Goal: Task Accomplishment & Management: Manage account settings

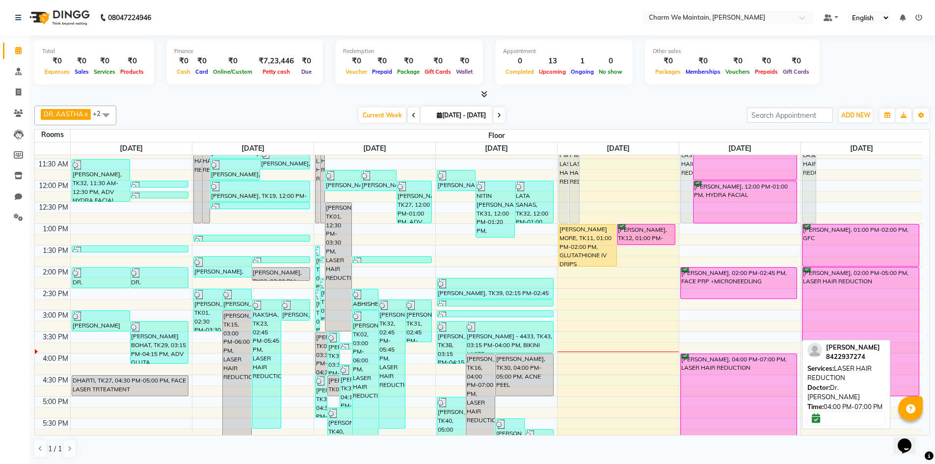
scroll to position [49, 0]
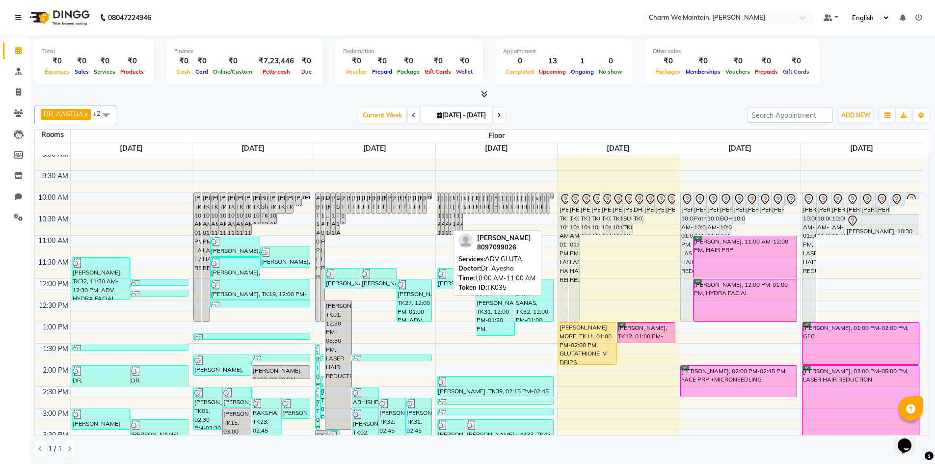
click at [445, 201] on div "[PERSON_NAME], TK35, 10:00 AM-11:00 AM, ADV GLUTA" at bounding box center [446, 214] width 3 height 42
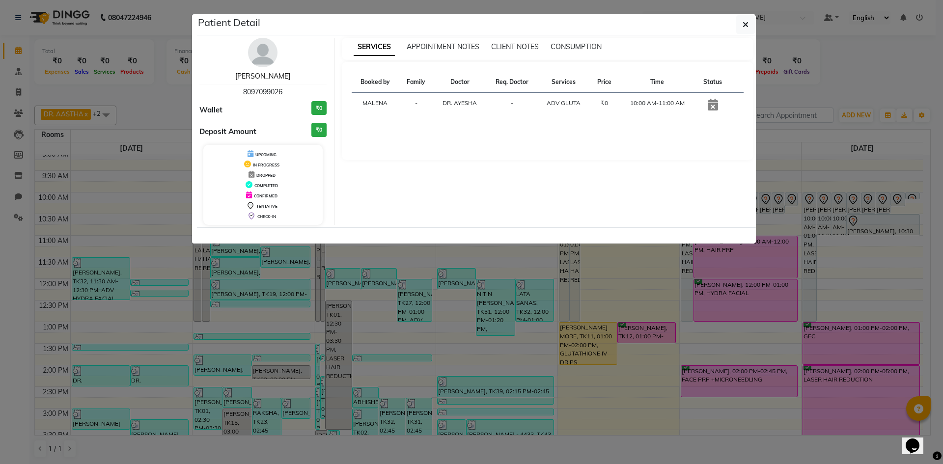
click at [272, 74] on link "[PERSON_NAME]" at bounding box center [262, 76] width 55 height 9
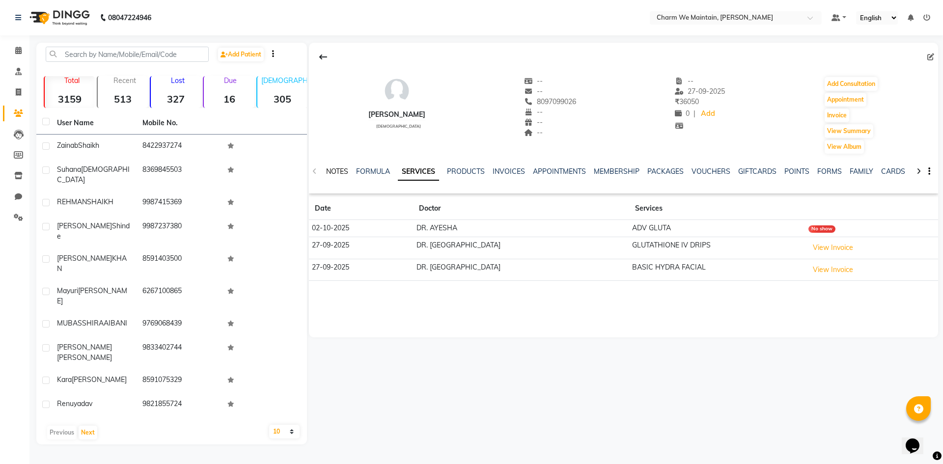
click at [328, 169] on link "NOTES" at bounding box center [337, 171] width 22 height 9
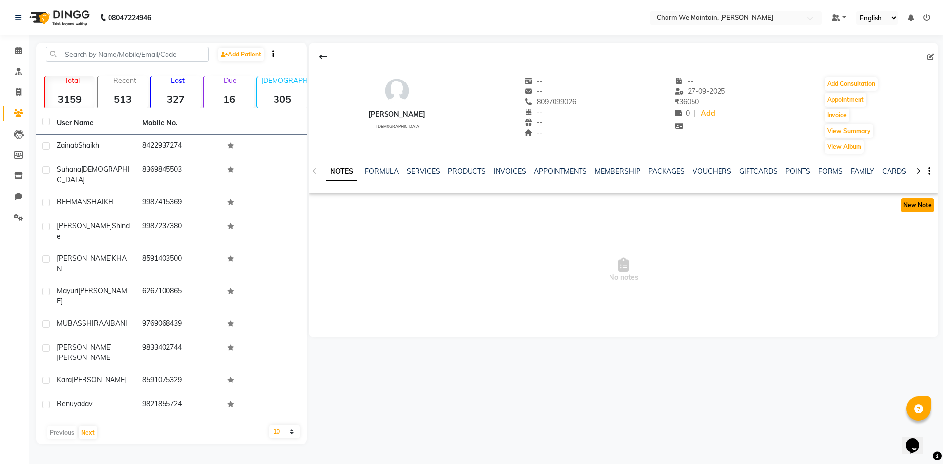
click at [924, 208] on button "New Note" at bounding box center [916, 205] width 33 height 14
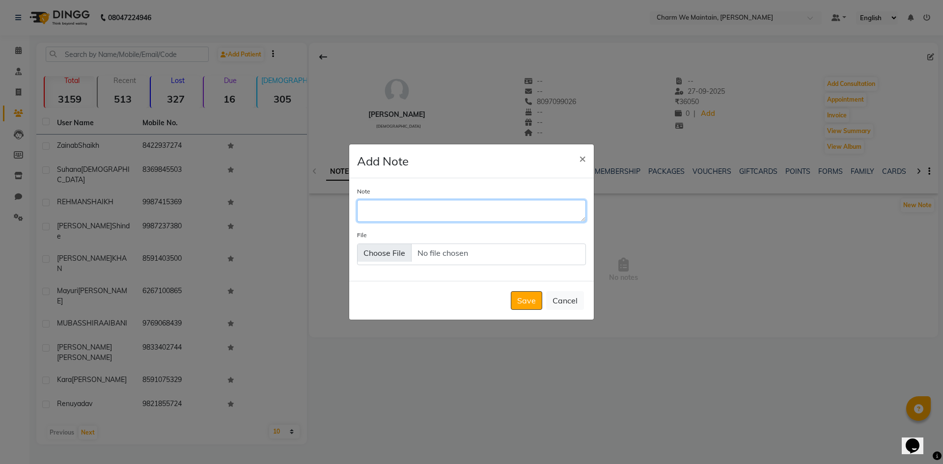
click at [518, 218] on textarea "Note" at bounding box center [471, 211] width 229 height 22
type textarea "WILL VISIT ON 4TH OCT AT 12"
click at [522, 302] on button "Save" at bounding box center [526, 300] width 31 height 19
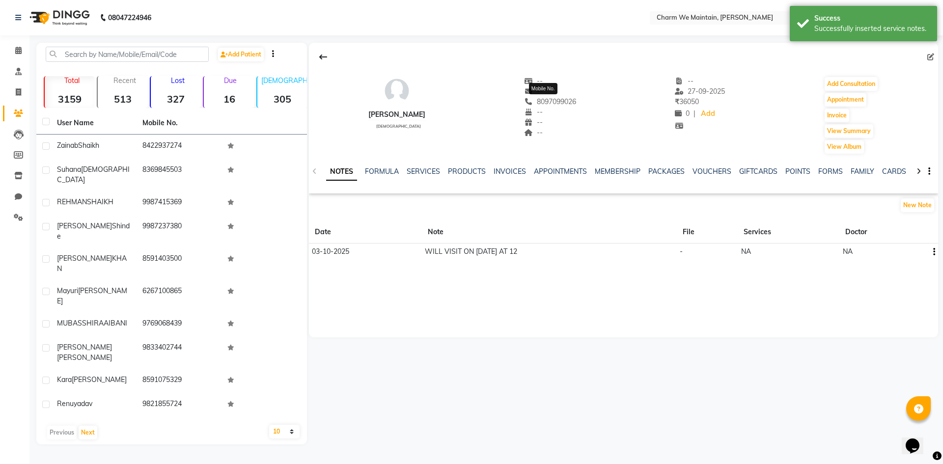
drag, startPoint x: 573, startPoint y: 101, endPoint x: 531, endPoint y: 106, distance: 42.5
click at [531, 106] on div "KIRTI PATHAK female -- -- 8097099026 Mobile No. -- -- -- -- 27-09-2025 ₹ 36050 …" at bounding box center [623, 110] width 629 height 88
copy span "8097099026"
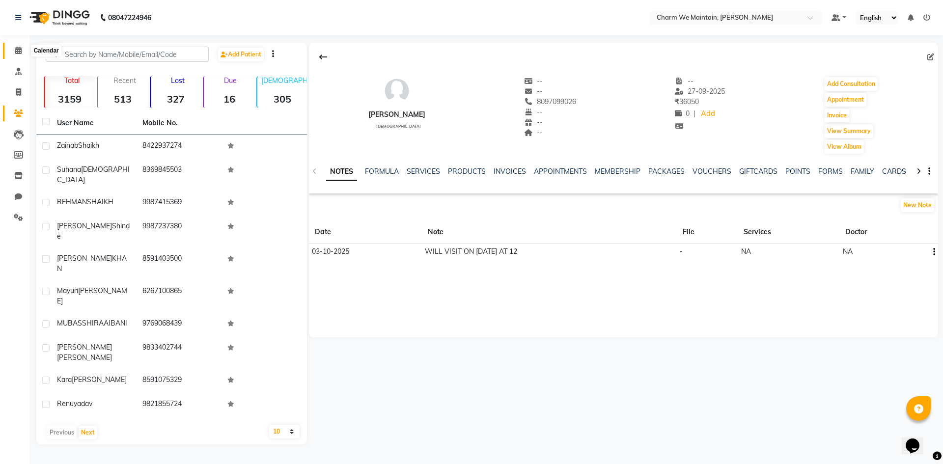
click at [20, 53] on icon at bounding box center [18, 50] width 6 height 7
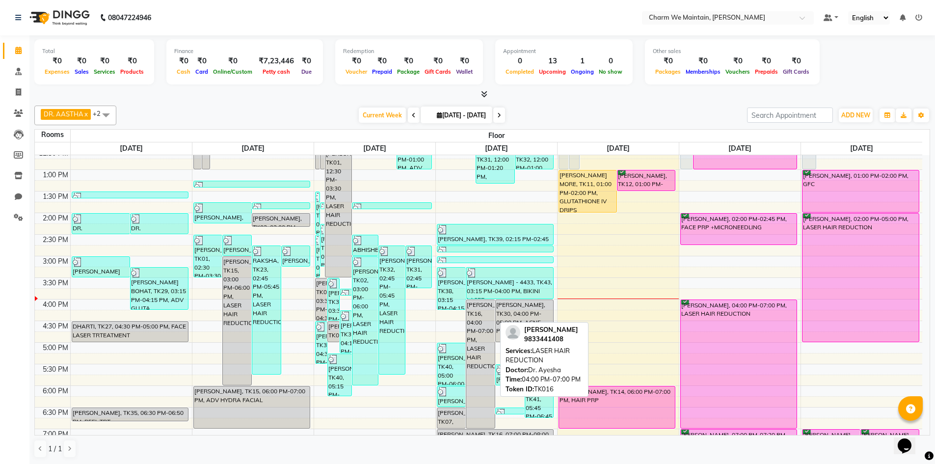
scroll to position [57, 0]
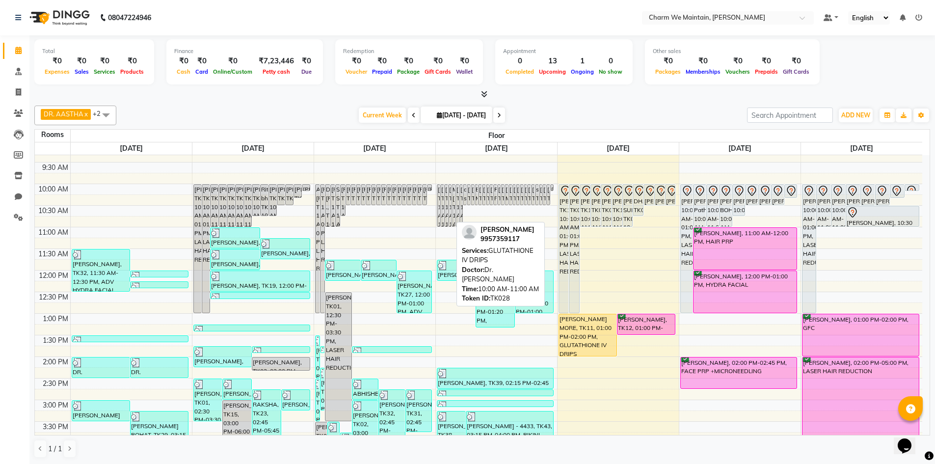
click at [449, 192] on div "[PERSON_NAME], TK28, 10:00 AM-11:00 AM, GLUTATHIONE IV DRIPS" at bounding box center [450, 206] width 3 height 42
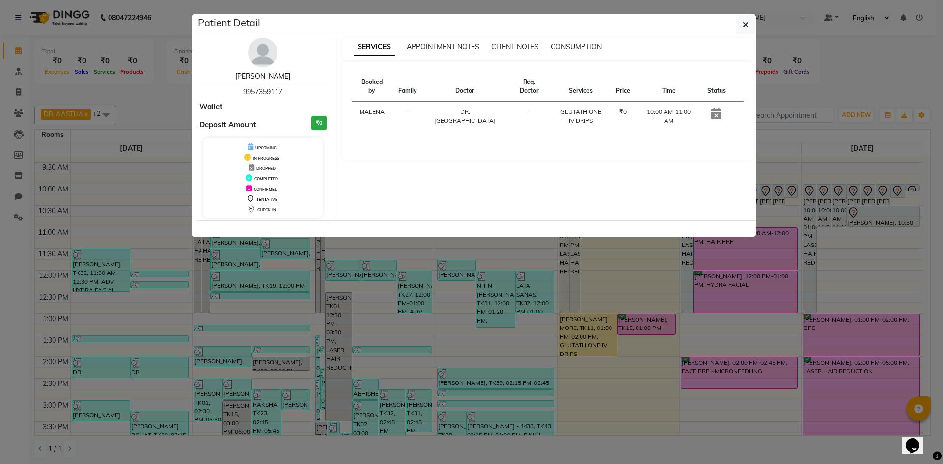
click at [254, 74] on link "[PERSON_NAME]" at bounding box center [262, 76] width 55 height 9
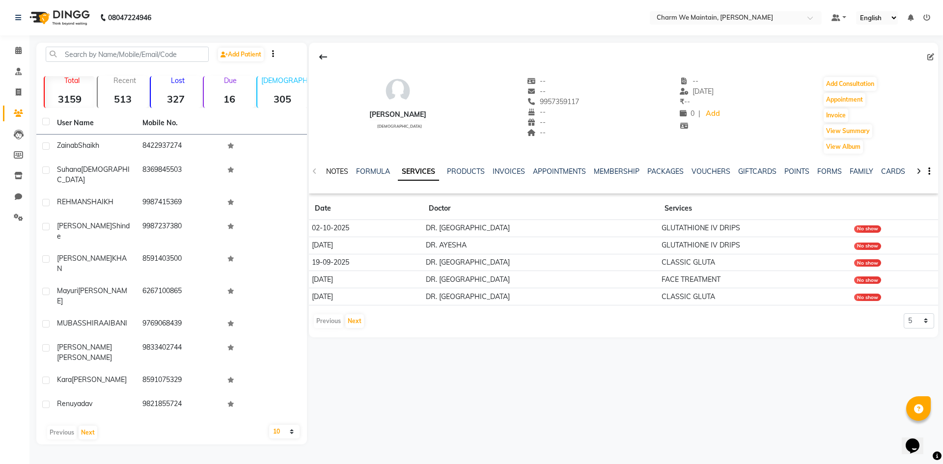
click at [327, 172] on link "NOTES" at bounding box center [337, 171] width 22 height 9
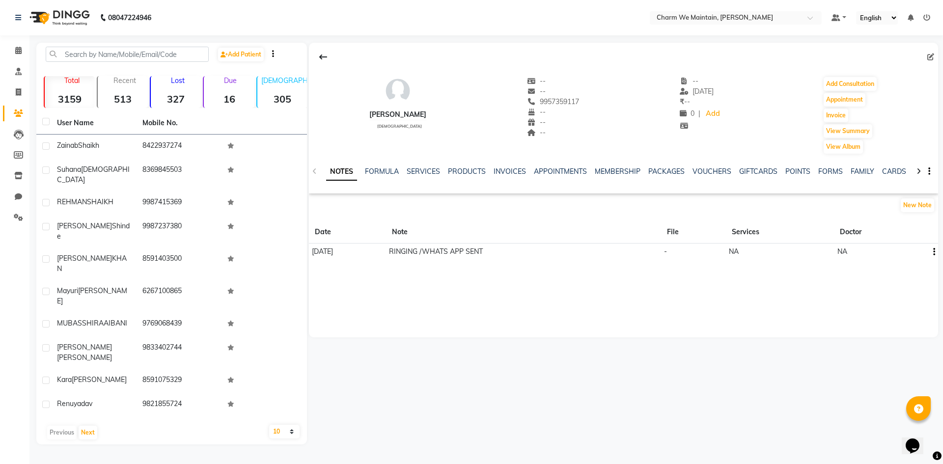
click at [347, 171] on link "NOTES" at bounding box center [341, 172] width 31 height 18
click at [911, 207] on button "New Note" at bounding box center [916, 205] width 33 height 14
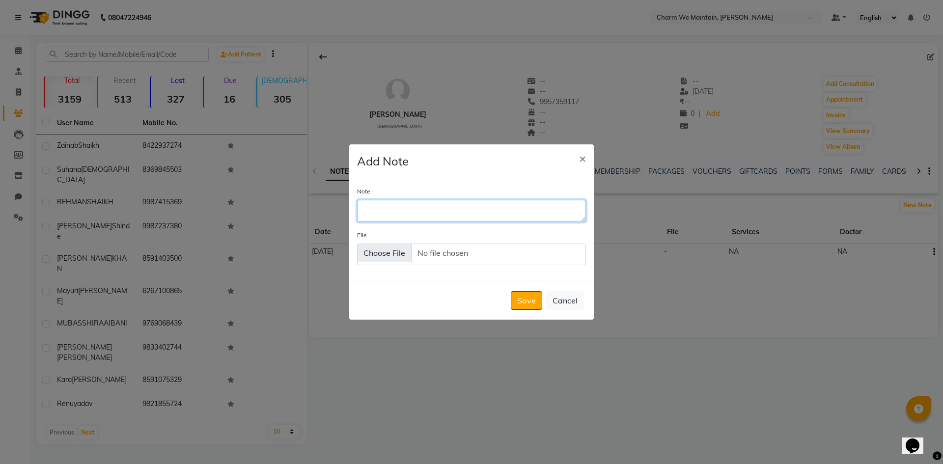
click at [421, 211] on textarea "Note" at bounding box center [471, 211] width 229 height 22
type textarea "WILL VISIT ON 3RD OCT AT 7"
click at [534, 299] on button "Save" at bounding box center [526, 300] width 31 height 19
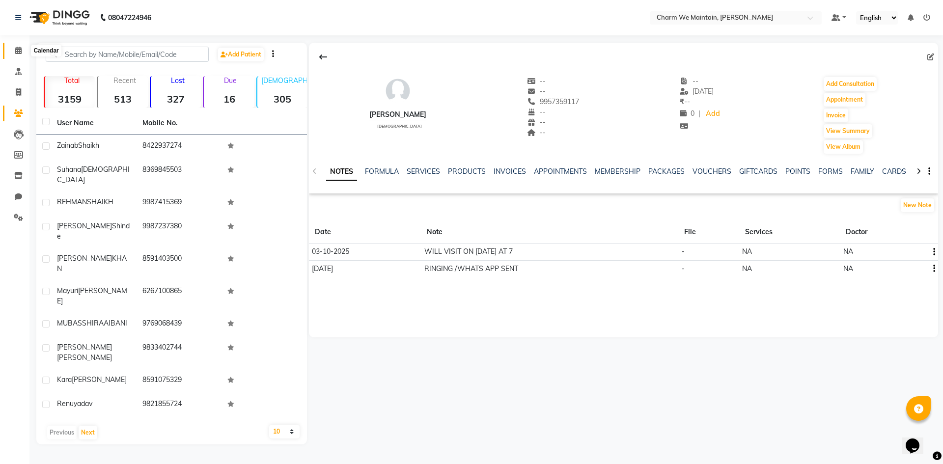
click at [19, 47] on icon at bounding box center [18, 50] width 6 height 7
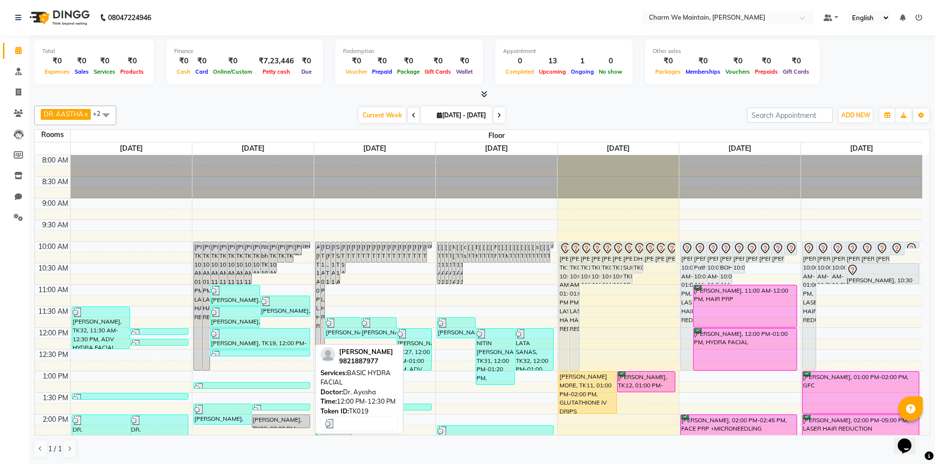
scroll to position [147, 0]
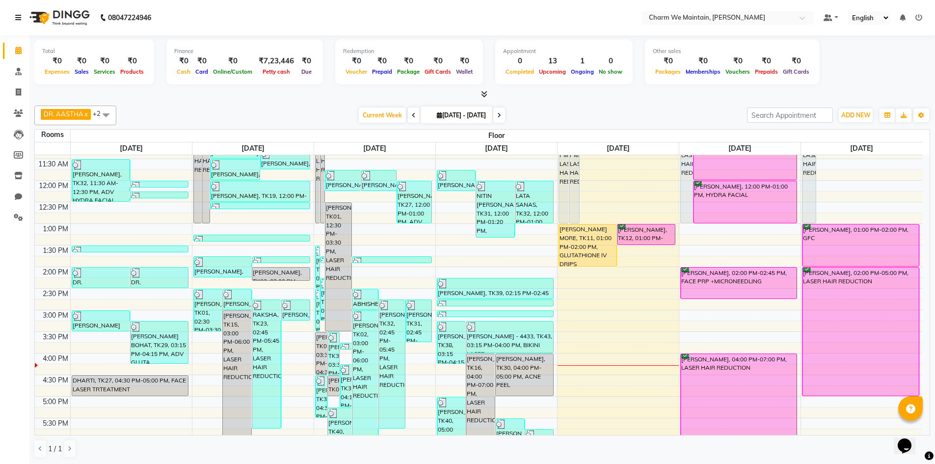
click at [18, 21] on icon at bounding box center [18, 17] width 6 height 7
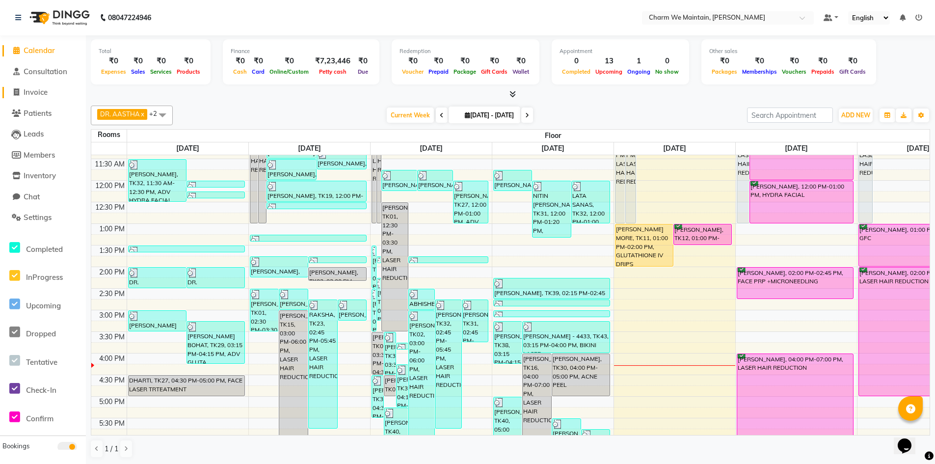
click at [36, 90] on span "Invoice" at bounding box center [36, 91] width 24 height 9
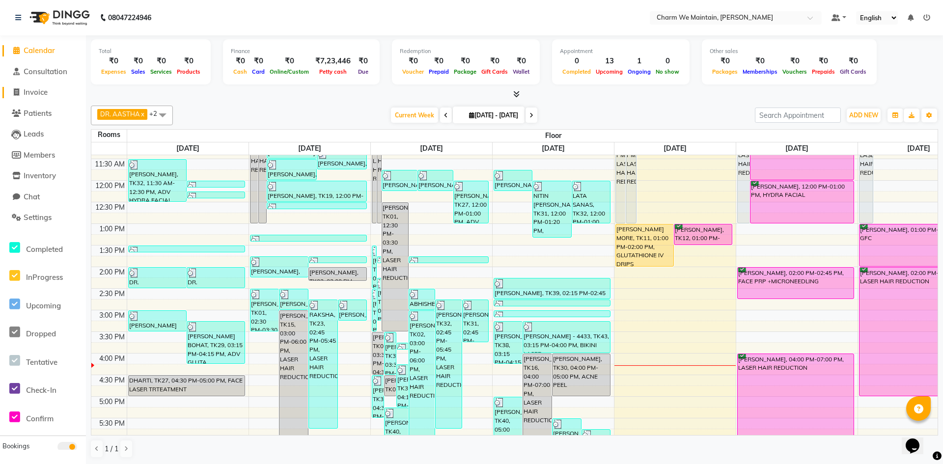
select select "service"
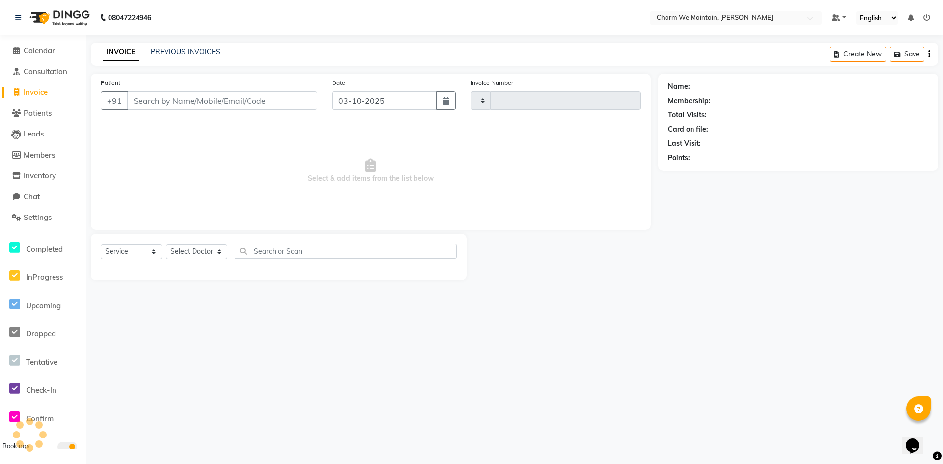
type input "0721"
select select "8618"
click at [185, 50] on link "PREVIOUS INVOICES" at bounding box center [185, 51] width 69 height 9
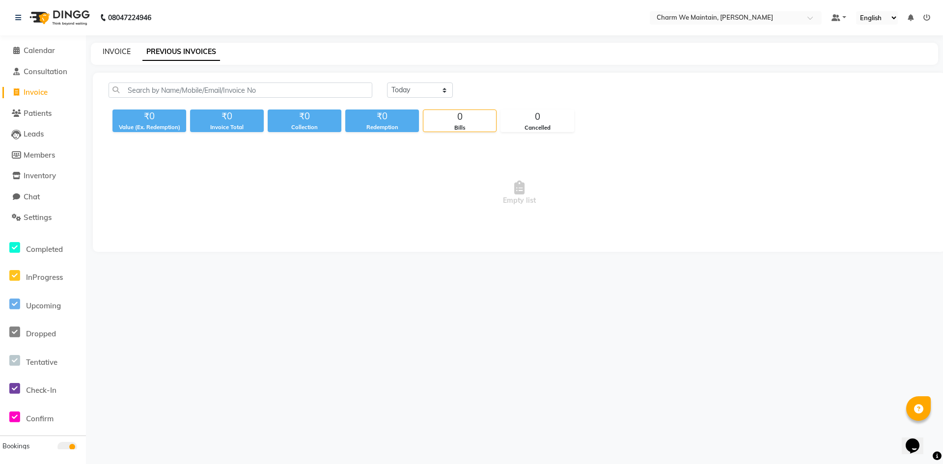
click at [113, 49] on link "INVOICE" at bounding box center [117, 51] width 28 height 9
select select "service"
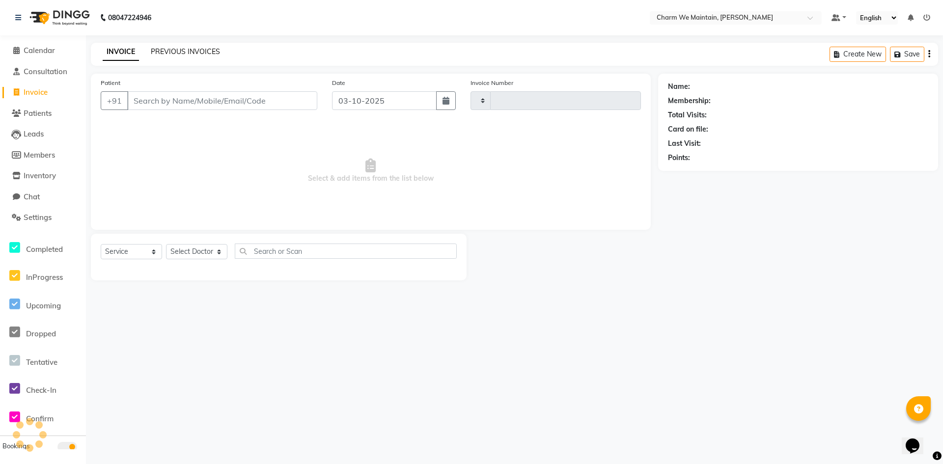
type input "0721"
select select "8618"
click at [192, 48] on link "PREVIOUS INVOICES" at bounding box center [185, 51] width 69 height 9
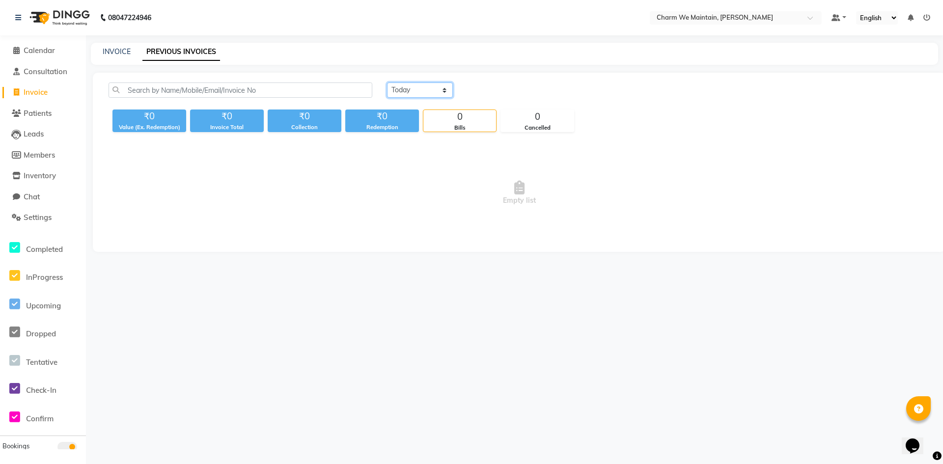
click at [406, 87] on select "Today Yesterday Custom Range" at bounding box center [420, 89] width 66 height 15
click at [387, 82] on select "Today Yesterday Custom Range" at bounding box center [420, 89] width 66 height 15
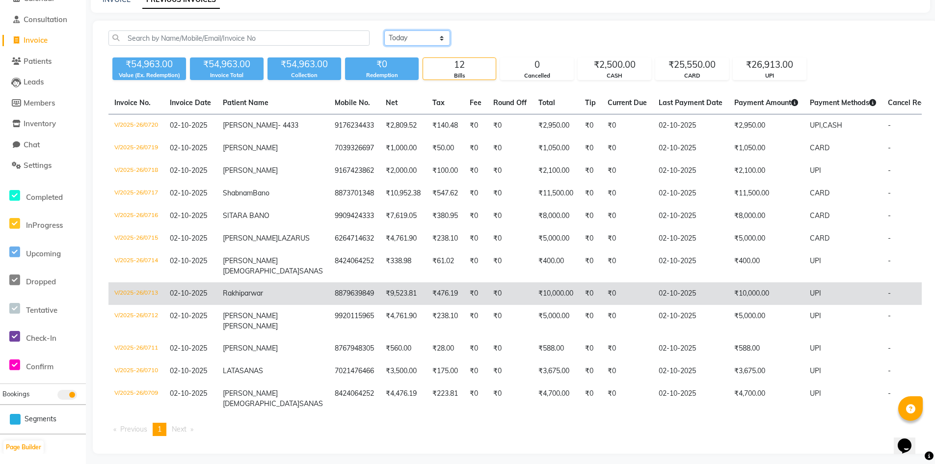
scroll to position [48, 0]
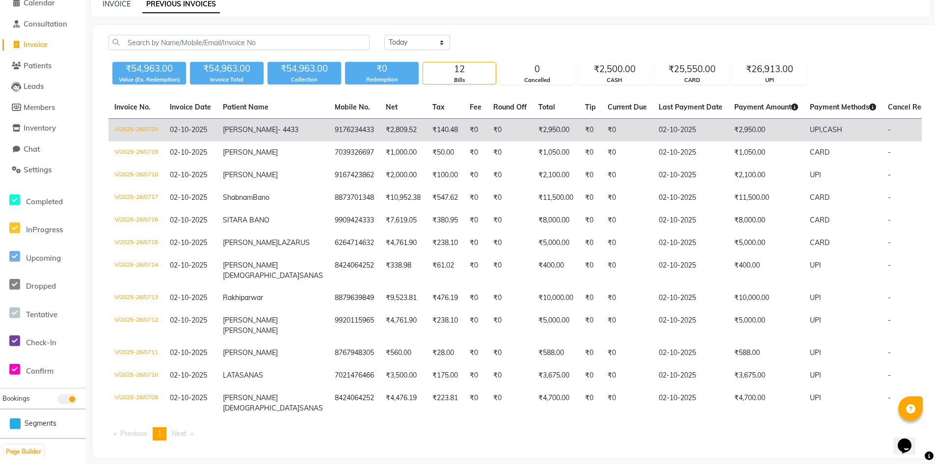
click at [124, 127] on td "V/2025-26/0720" at bounding box center [136, 130] width 55 height 23
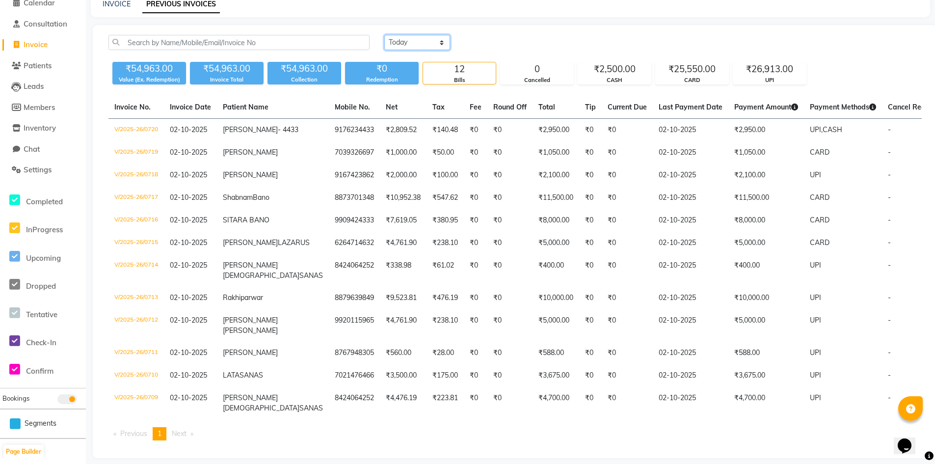
click at [439, 40] on select "Today Yesterday Custom Range" at bounding box center [417, 42] width 66 height 15
select select "today"
click at [384, 35] on select "Today Yesterday Custom Range" at bounding box center [417, 42] width 66 height 15
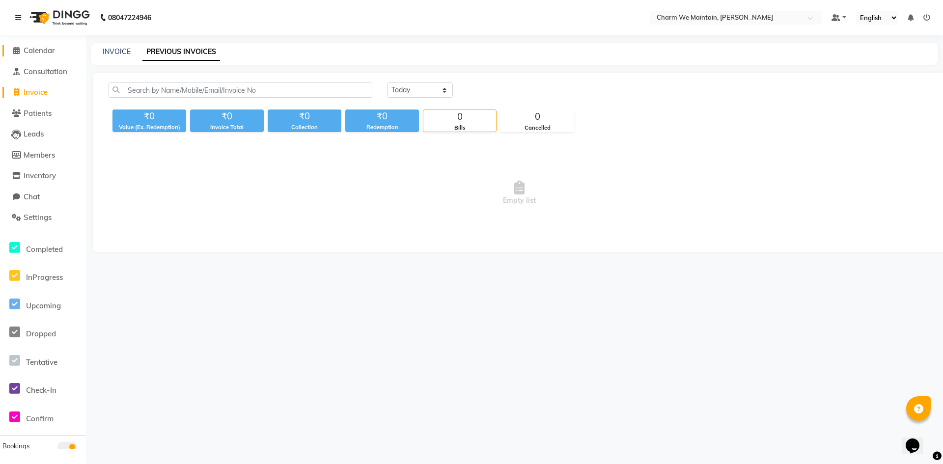
click at [45, 51] on span "Calendar" at bounding box center [39, 50] width 31 height 9
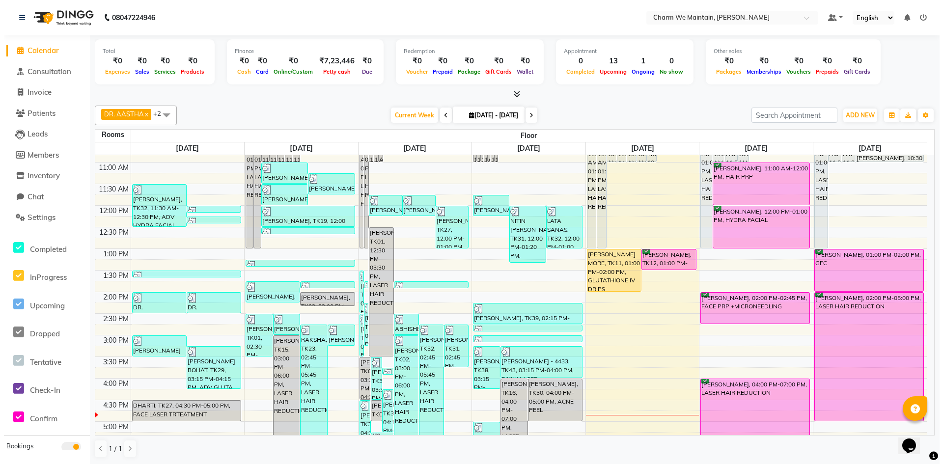
scroll to position [270, 0]
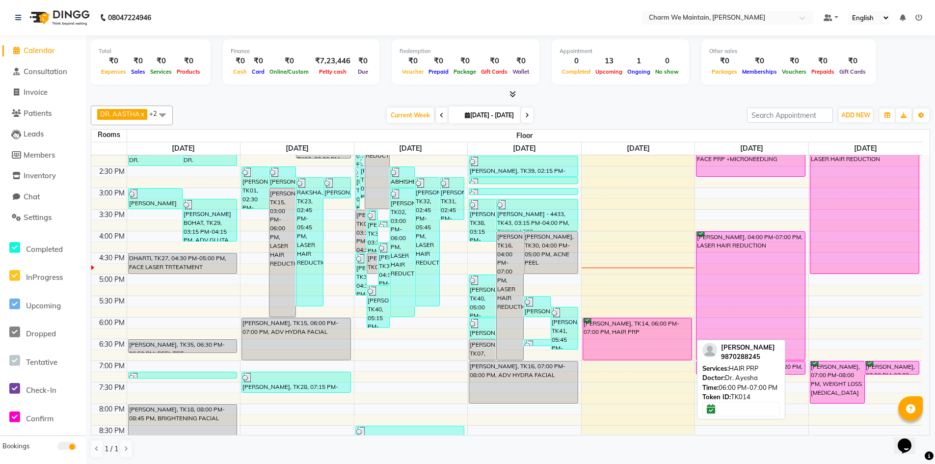
click at [622, 355] on div "[PERSON_NAME], TK14, 06:00 PM-07:00 PM, HAIR PRP" at bounding box center [637, 339] width 109 height 42
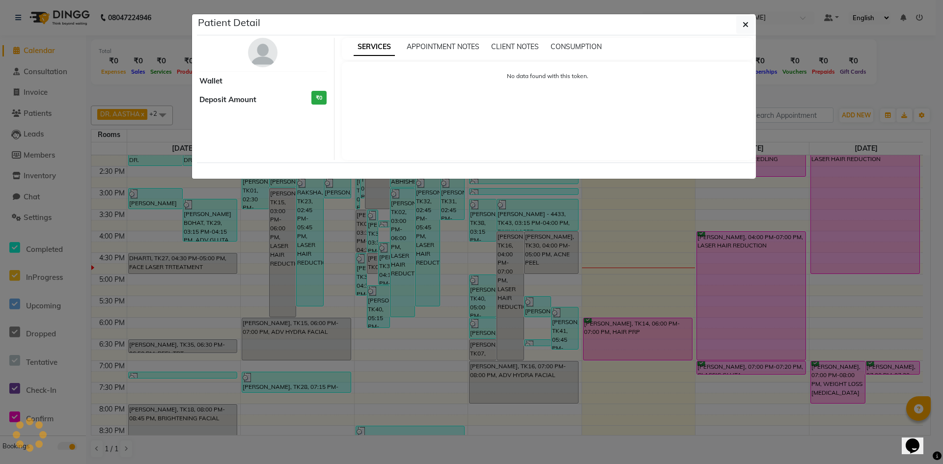
select select "6"
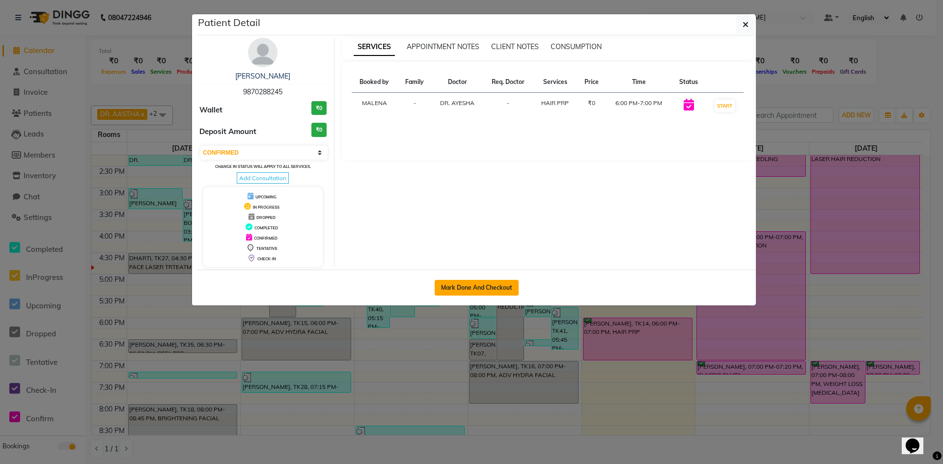
click at [497, 286] on button "Mark Done And Checkout" at bounding box center [477, 288] width 84 height 16
select select "service"
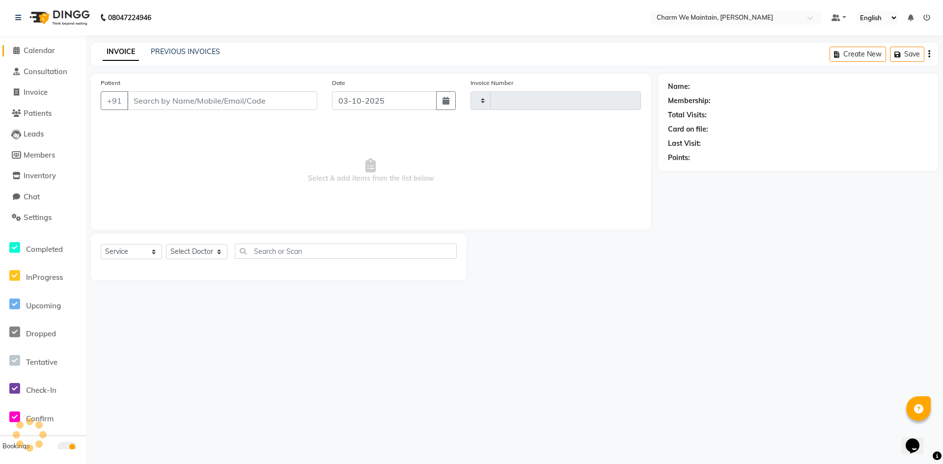
type input "0721"
select select "8618"
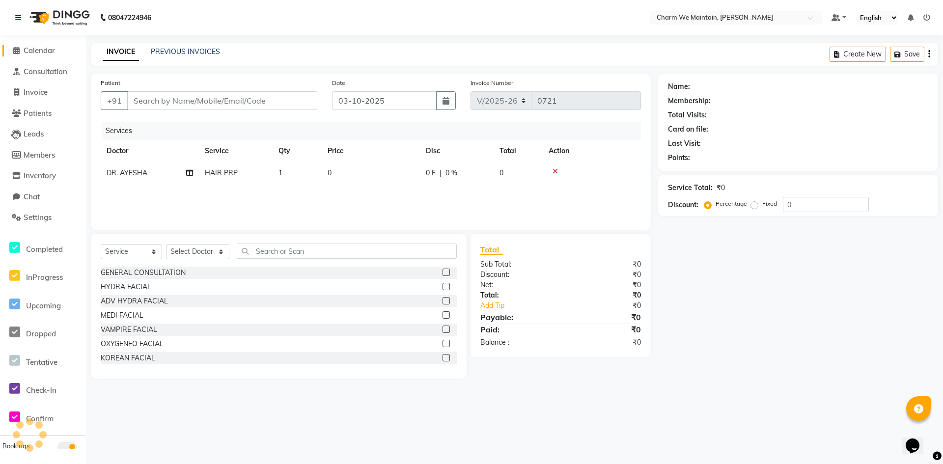
type input "9870288245"
select select "86210"
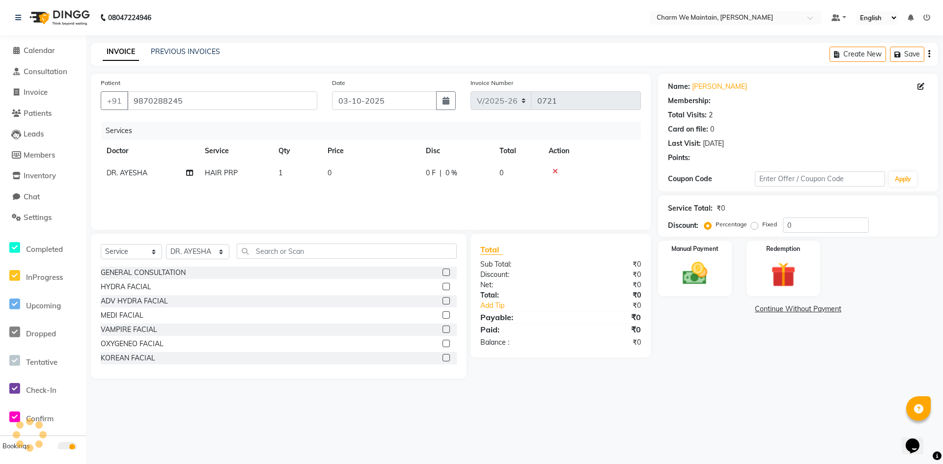
click at [376, 182] on td "0" at bounding box center [371, 173] width 98 height 22
select select "86210"
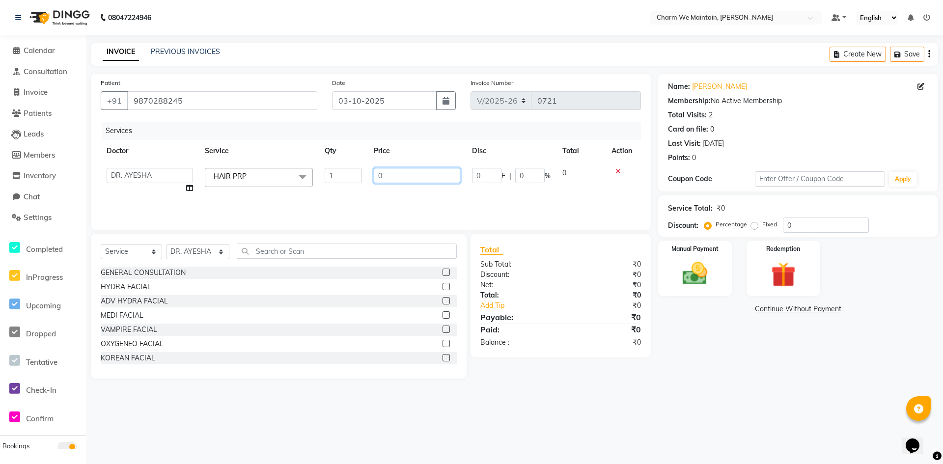
click at [376, 180] on input "0" at bounding box center [417, 175] width 86 height 15
click at [386, 177] on input "0" at bounding box center [417, 175] width 86 height 15
type input "2360"
click at [721, 289] on div "Manual Payment" at bounding box center [694, 269] width 77 height 58
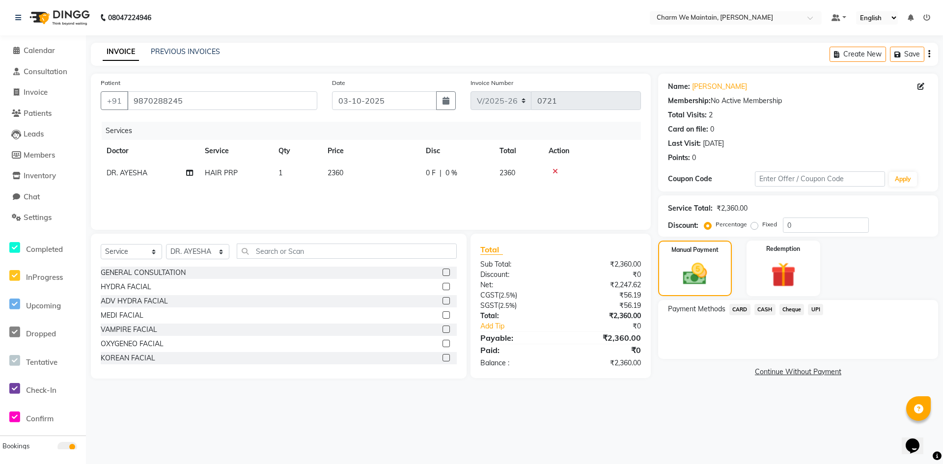
click at [816, 309] on span "UPI" at bounding box center [815, 309] width 15 height 11
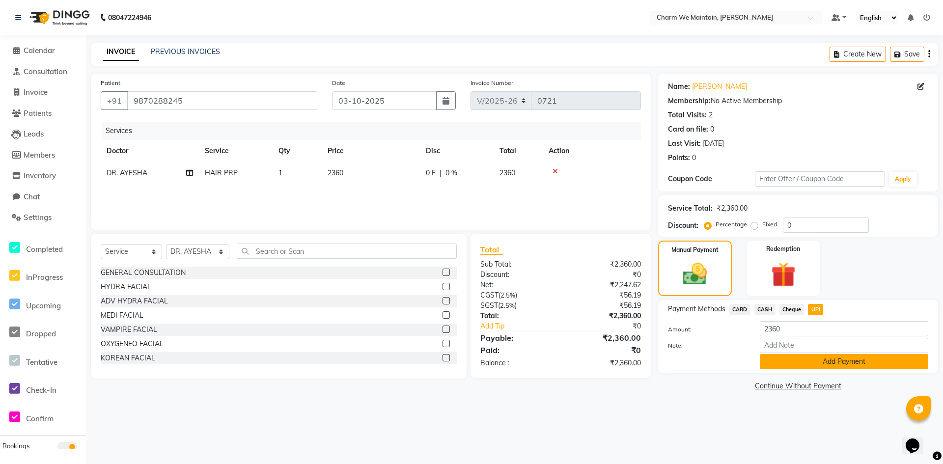
click at [825, 366] on button "Add Payment" at bounding box center [844, 361] width 168 height 15
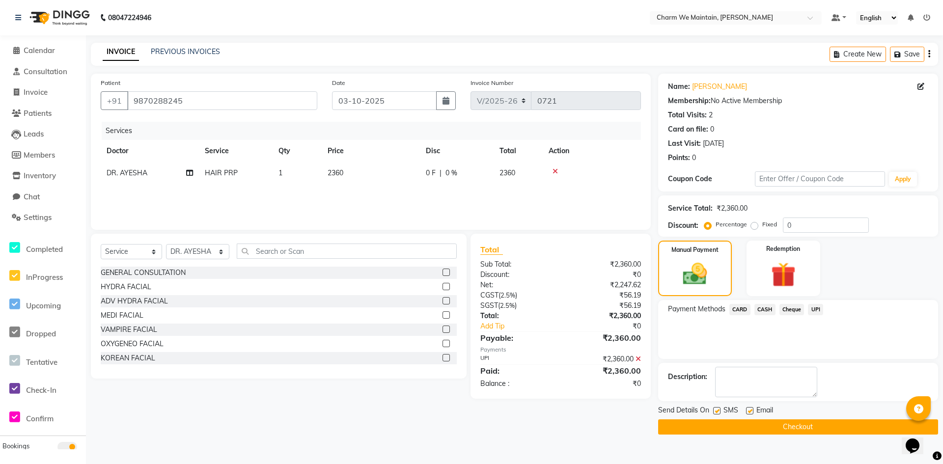
click at [817, 427] on button "Checkout" at bounding box center [798, 426] width 280 height 15
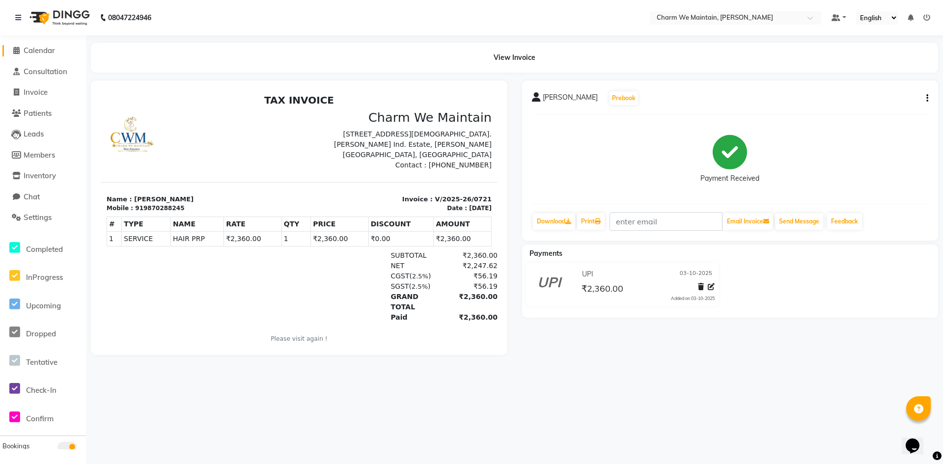
click at [40, 48] on span "Calendar" at bounding box center [39, 50] width 31 height 9
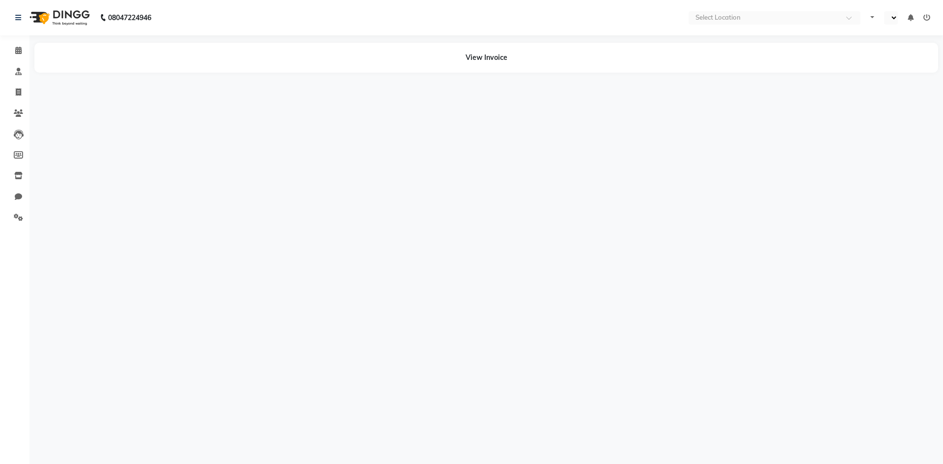
select select "en"
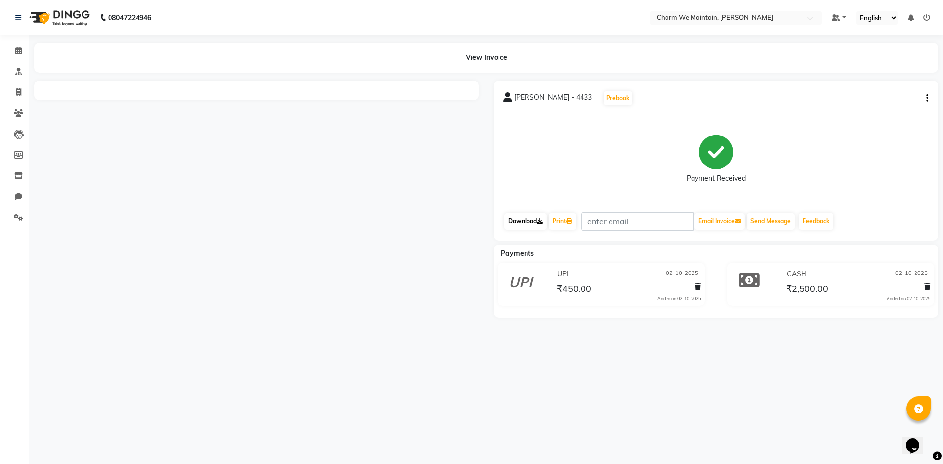
click at [524, 218] on link "Download" at bounding box center [525, 221] width 42 height 17
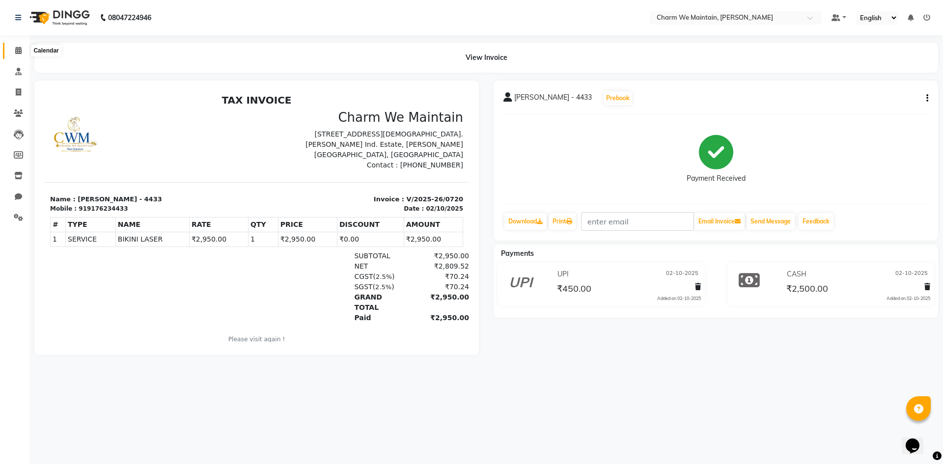
click at [17, 52] on icon at bounding box center [18, 50] width 6 height 7
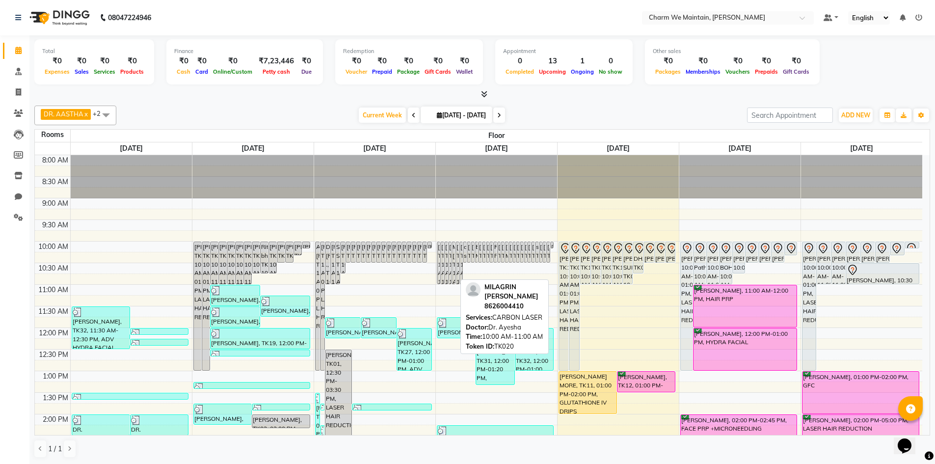
click at [453, 253] on div "MILAGRIN [PERSON_NAME], TK20, 10:00 AM-11:00 AM, CARBON LASER" at bounding box center [453, 263] width 3 height 42
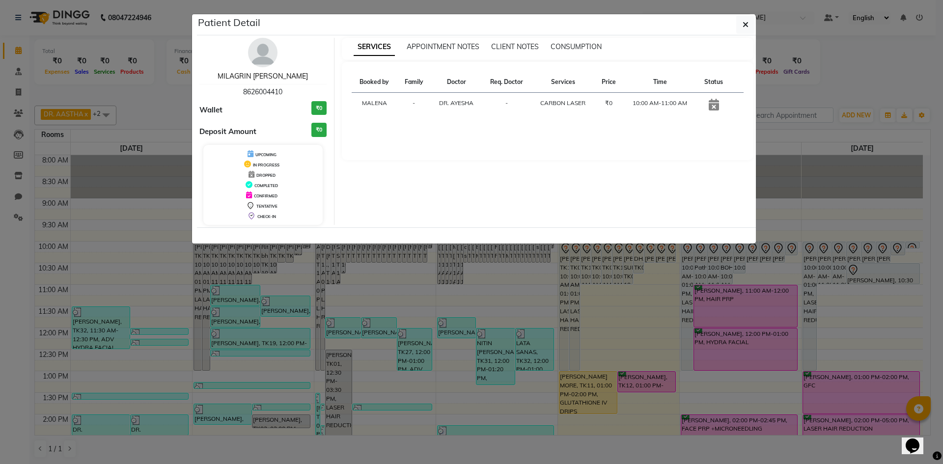
click at [265, 78] on link "MILAGRIN [PERSON_NAME]" at bounding box center [263, 76] width 90 height 9
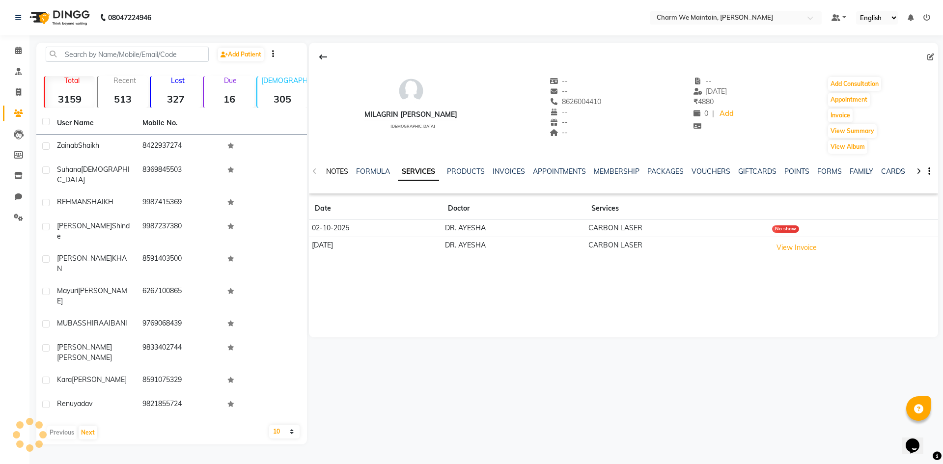
click at [337, 169] on link "NOTES" at bounding box center [337, 171] width 22 height 9
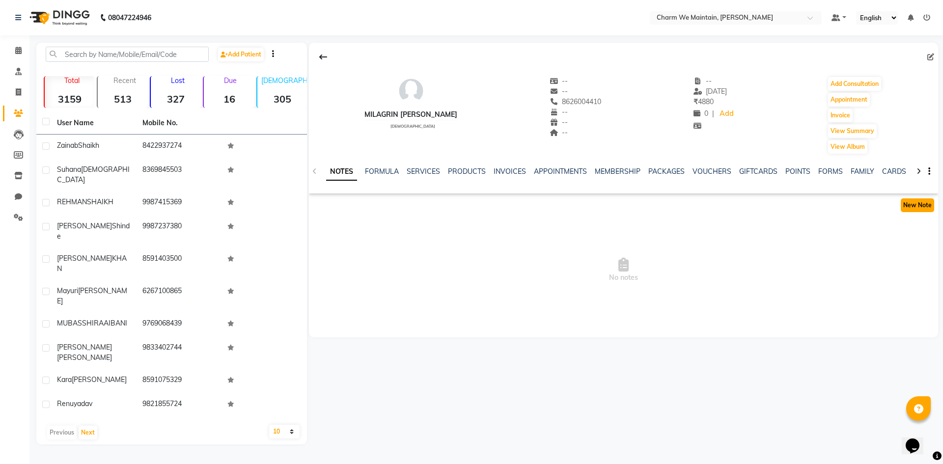
click at [925, 200] on button "New Note" at bounding box center [916, 205] width 33 height 14
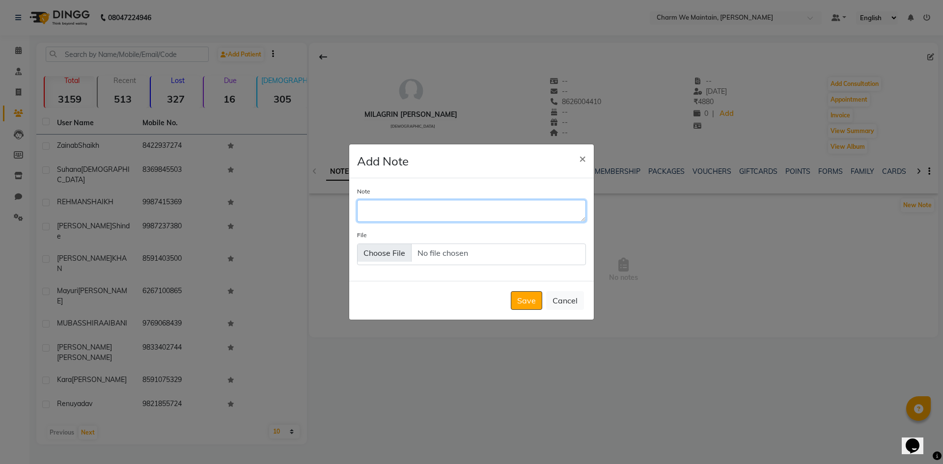
click at [449, 213] on textarea "Note" at bounding box center [471, 211] width 229 height 22
type textarea "WILL CALL N VISIT THE CENTER"
click at [520, 301] on button "Save" at bounding box center [526, 300] width 31 height 19
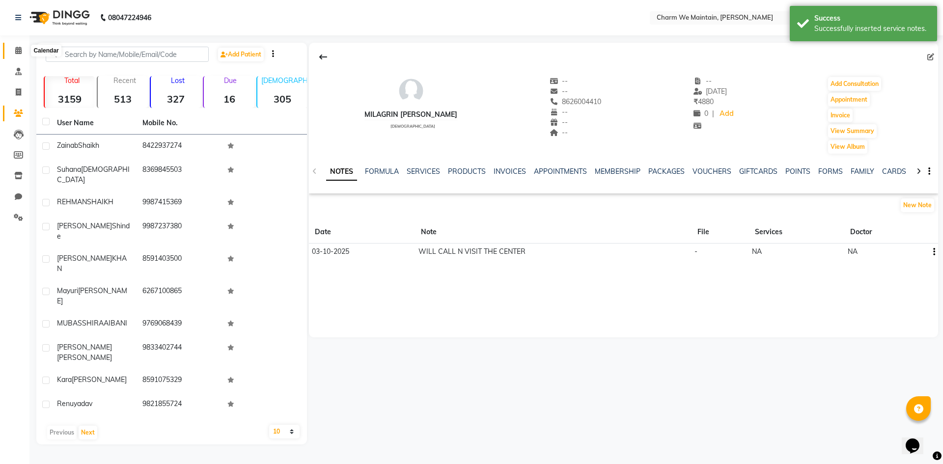
click at [16, 53] on icon at bounding box center [18, 50] width 6 height 7
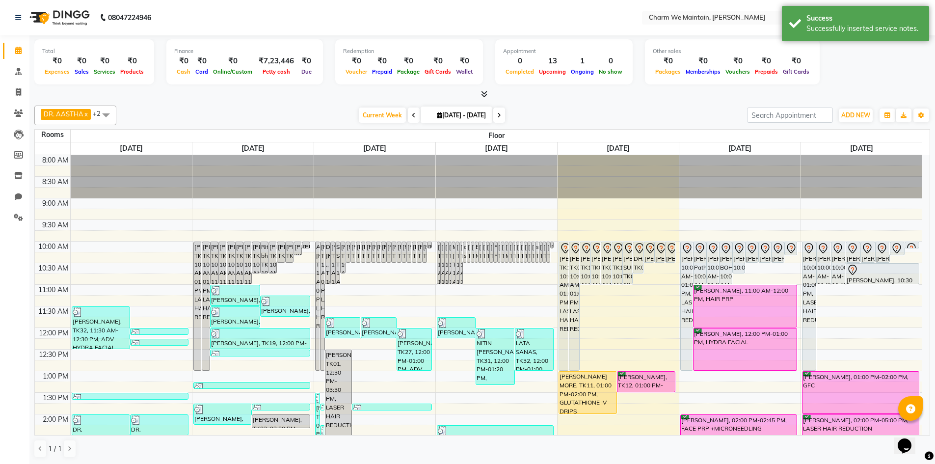
click at [501, 117] on icon at bounding box center [499, 115] width 4 height 6
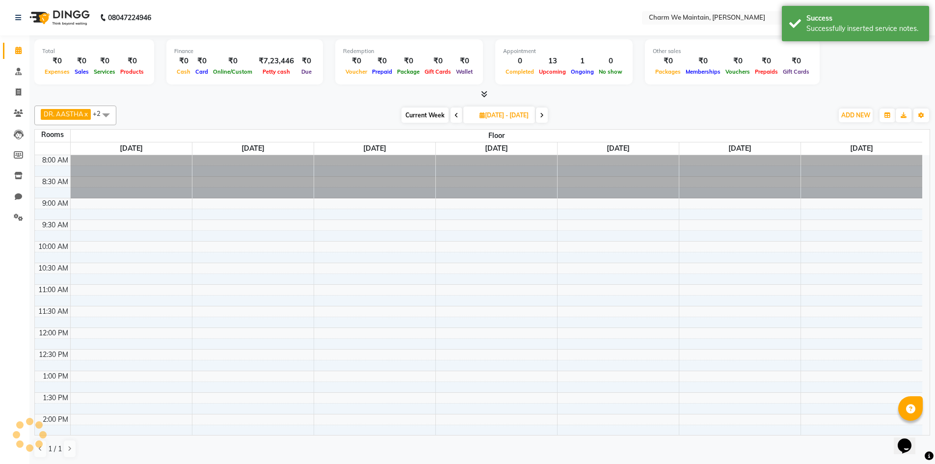
scroll to position [346, 0]
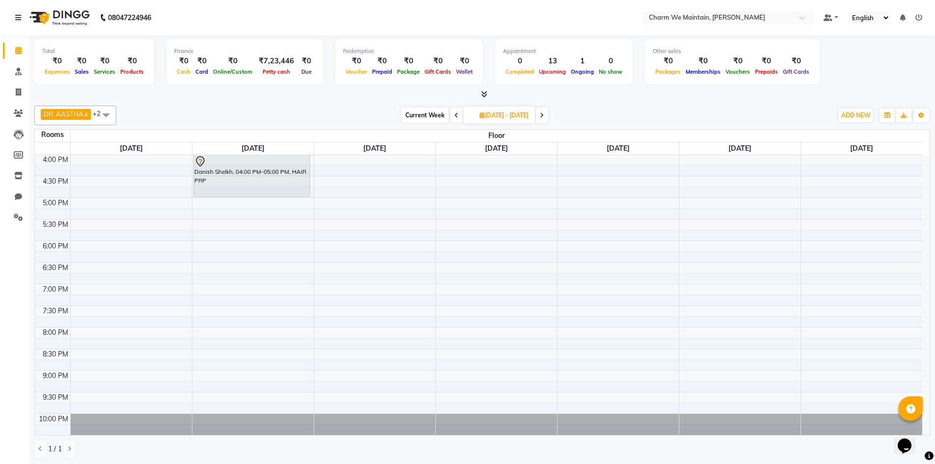
click at [544, 114] on icon at bounding box center [542, 115] width 4 height 6
type input "2025-10-17"
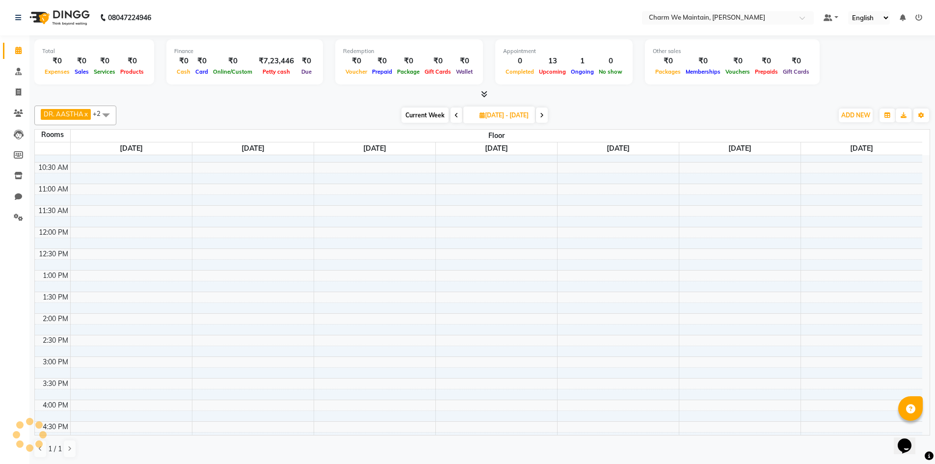
scroll to position [0, 0]
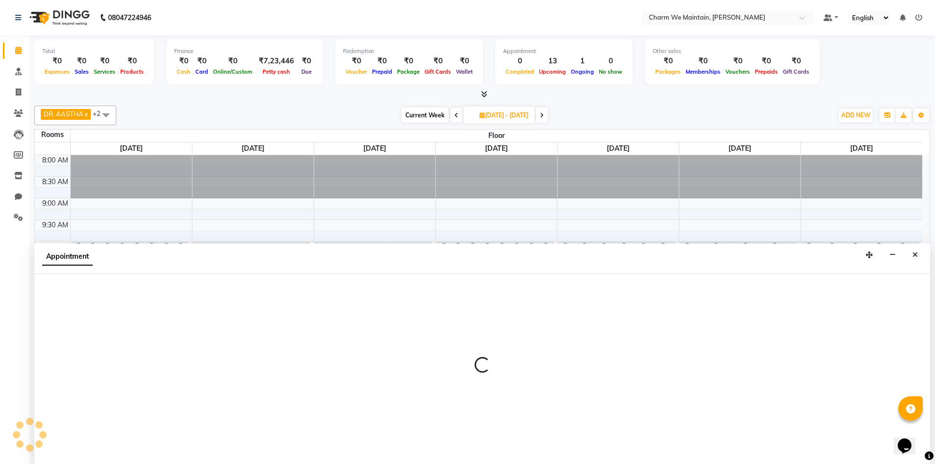
select select "tentative"
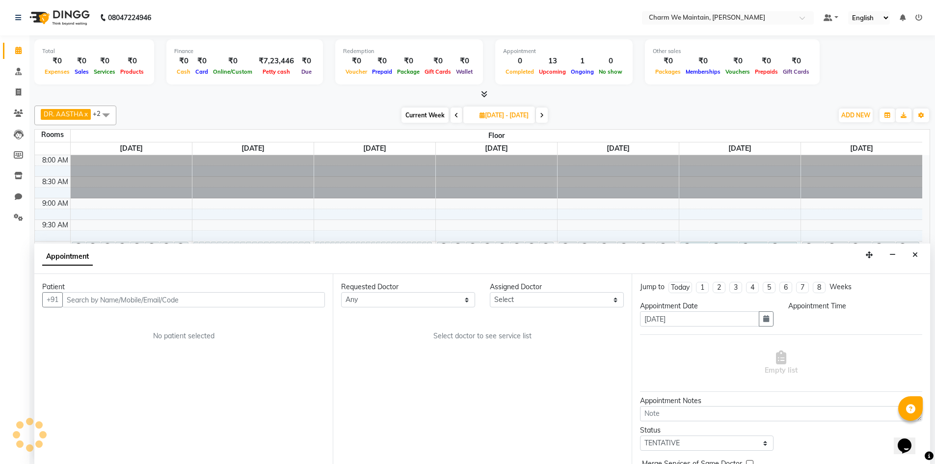
scroll to position [0, 0]
select select "600"
click at [284, 308] on div "Patient +91 No patient selected" at bounding box center [183, 368] width 299 height 191
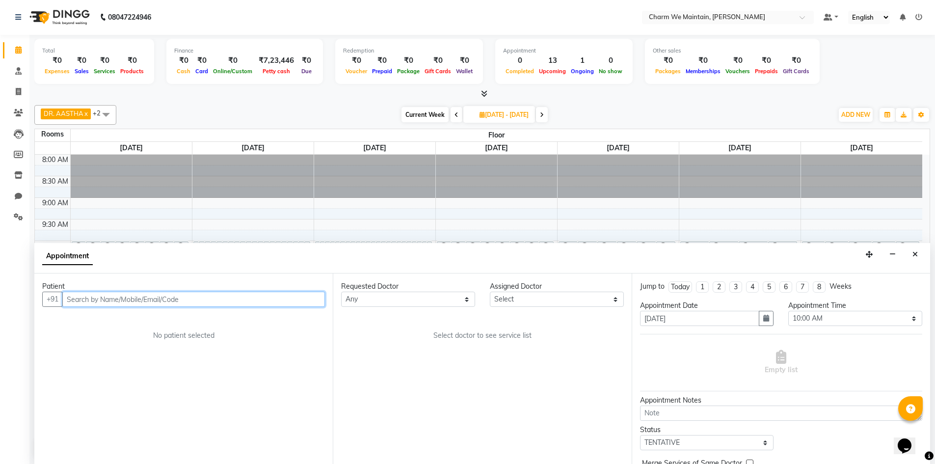
click at [280, 295] on input "text" at bounding box center [193, 299] width 263 height 15
click at [242, 294] on input "text" at bounding box center [193, 299] width 263 height 15
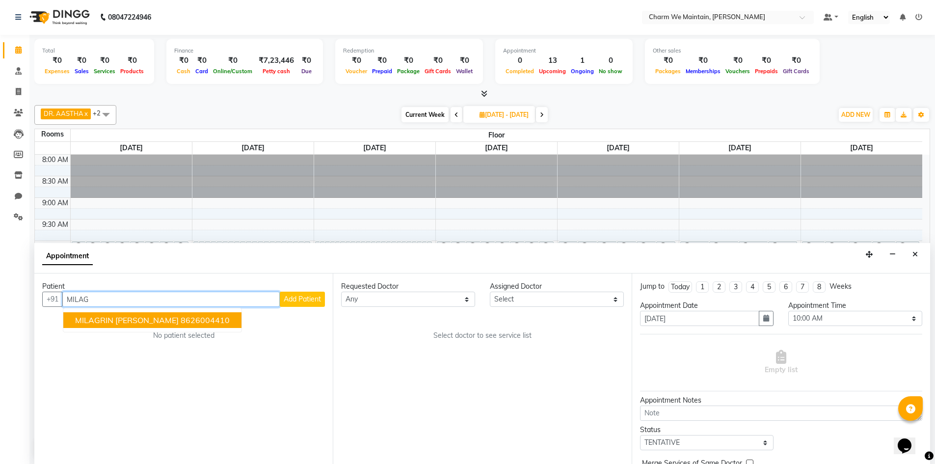
click at [142, 317] on span "MILAGRIN [PERSON_NAME]" at bounding box center [127, 320] width 104 height 10
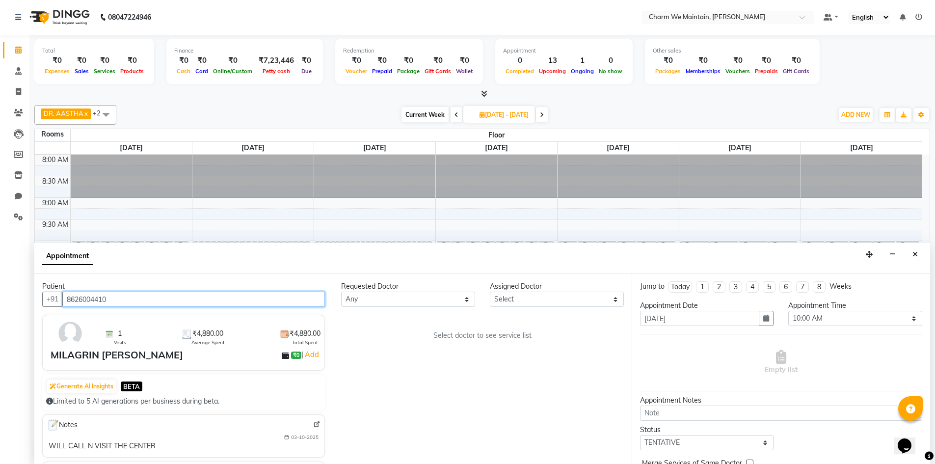
type input "8626004410"
click at [590, 294] on select "Select DR. AYESHA DR. HIRALBEN" at bounding box center [557, 299] width 134 height 15
select select "86210"
click at [490, 292] on select "Select DR. AYESHA DR. HIRALBEN" at bounding box center [557, 299] width 134 height 15
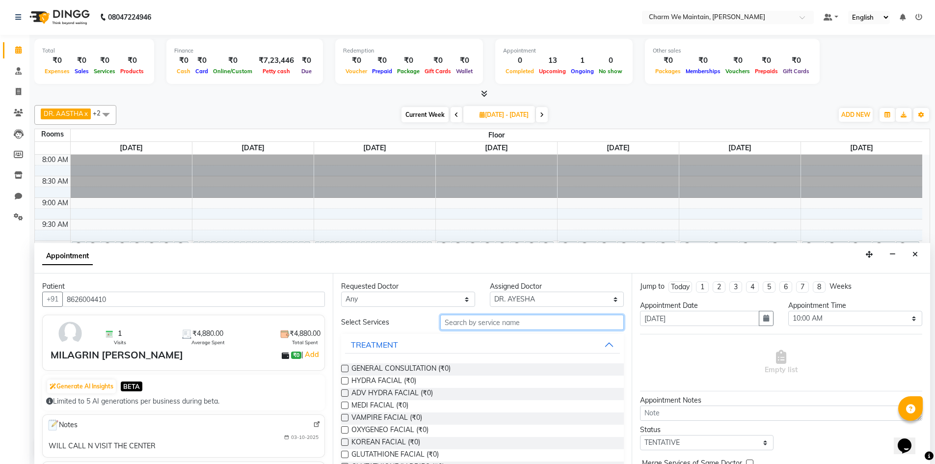
click at [531, 327] on input "text" at bounding box center [532, 322] width 184 height 15
type input "FACE"
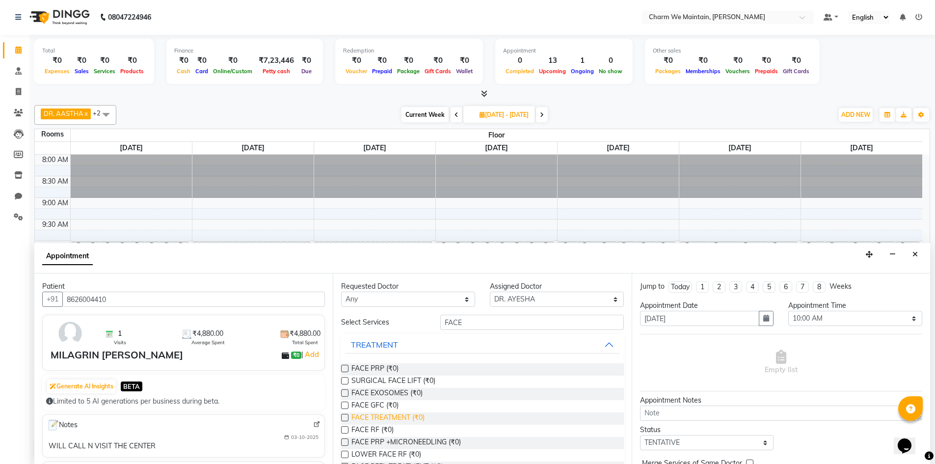
click at [385, 417] on span "FACE TREATMENT (₹0)" at bounding box center [388, 418] width 73 height 12
checkbox input "false"
select select "4343"
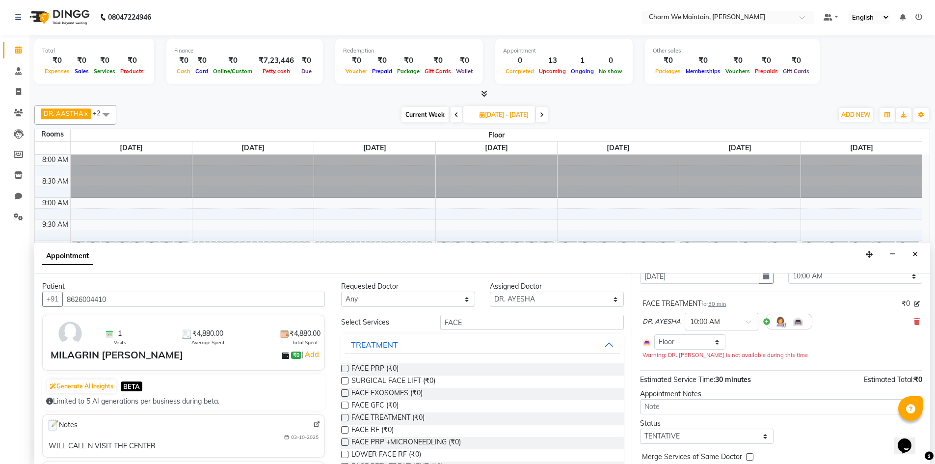
scroll to position [84, 0]
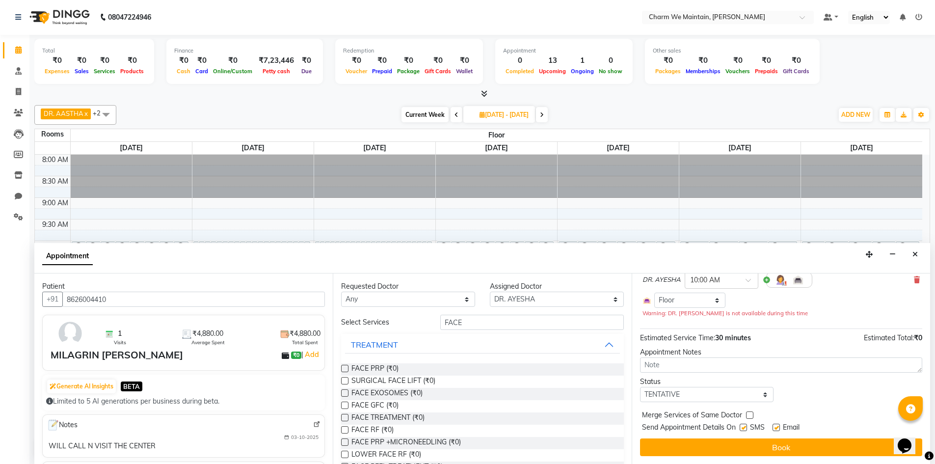
click at [742, 429] on label at bounding box center [743, 427] width 7 height 7
click at [742, 429] on input "checkbox" at bounding box center [743, 428] width 6 height 6
checkbox input "false"
click at [779, 429] on label at bounding box center [776, 427] width 7 height 7
click at [779, 429] on input "checkbox" at bounding box center [776, 428] width 6 height 6
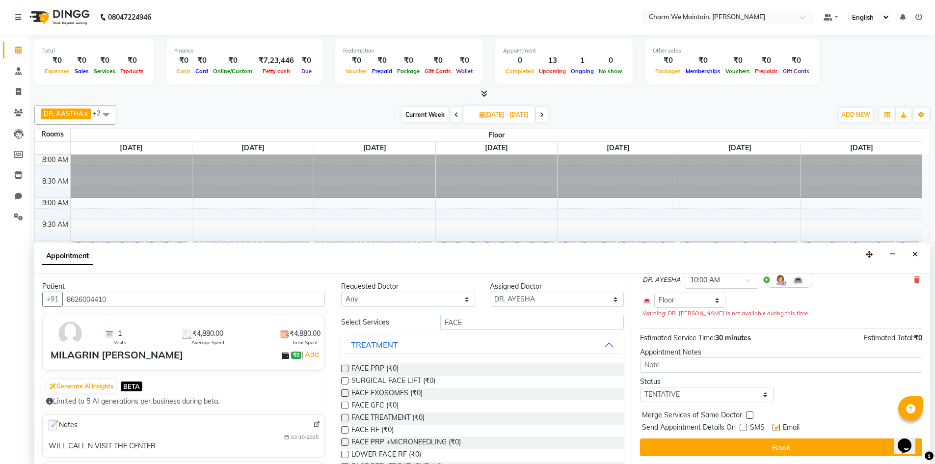
checkbox input "false"
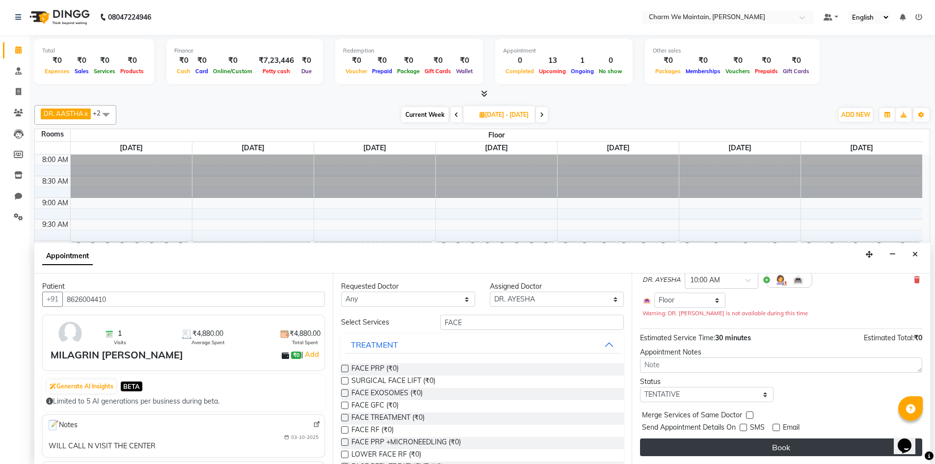
click at [786, 450] on button "Book" at bounding box center [781, 447] width 282 height 18
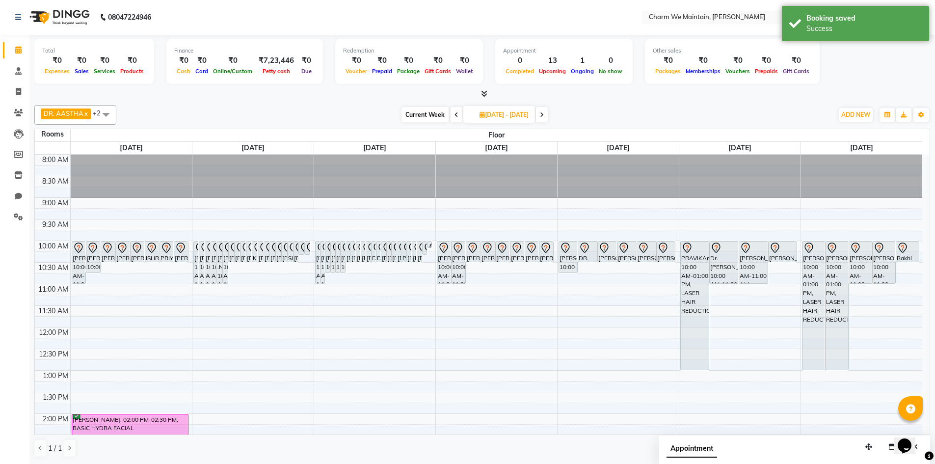
scroll to position [0, 0]
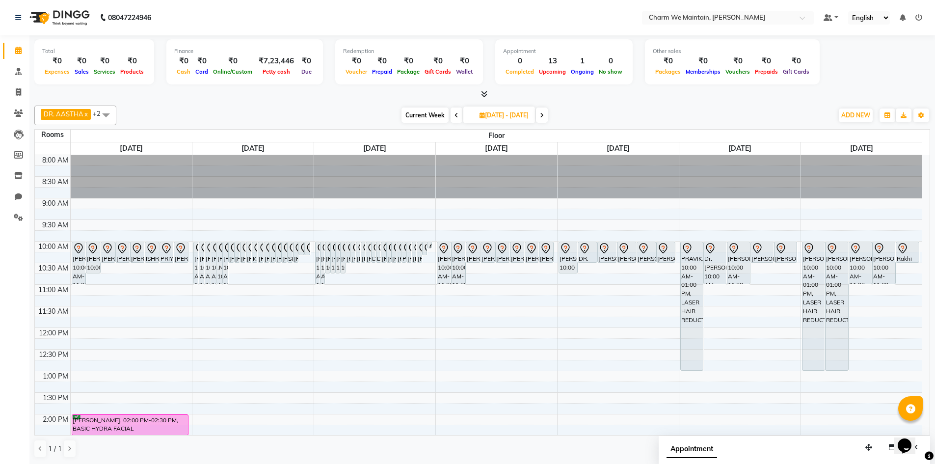
click at [451, 114] on span at bounding box center [457, 115] width 12 height 15
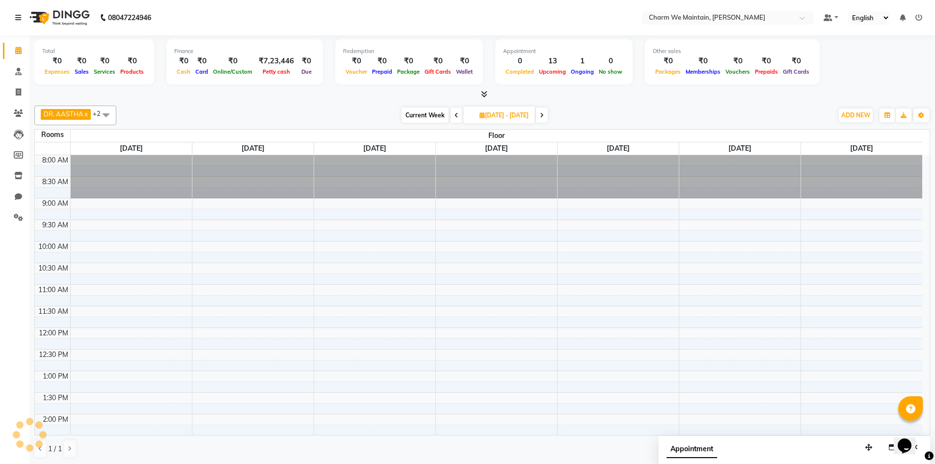
scroll to position [346, 0]
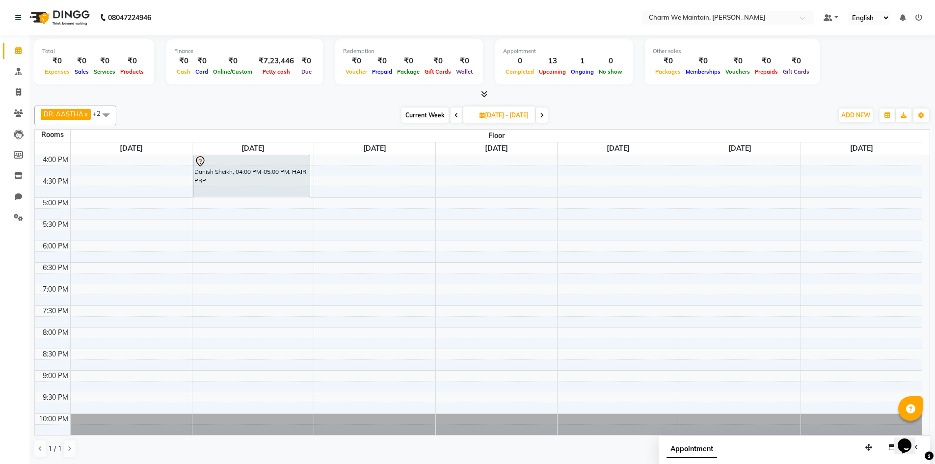
click at [455, 116] on icon at bounding box center [457, 115] width 4 height 6
type input "[DATE]"
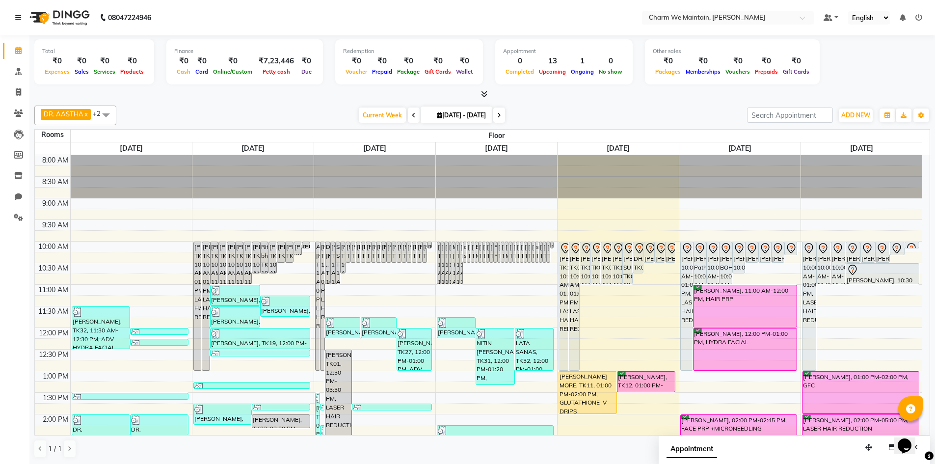
scroll to position [295, 0]
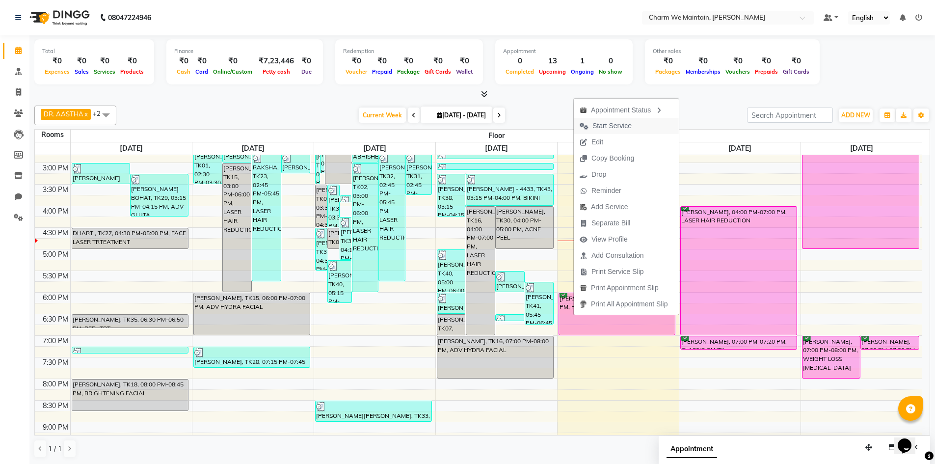
click at [618, 129] on span "Start Service" at bounding box center [612, 126] width 39 height 10
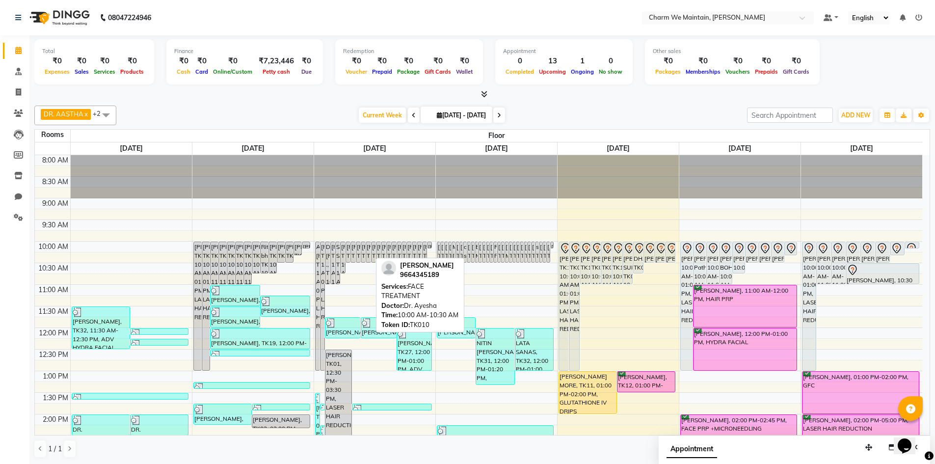
click at [368, 248] on div "[PERSON_NAME], TK10, 10:00 AM-10:30 AM, FACE TREATMENT" at bounding box center [368, 252] width 4 height 20
select select "6"
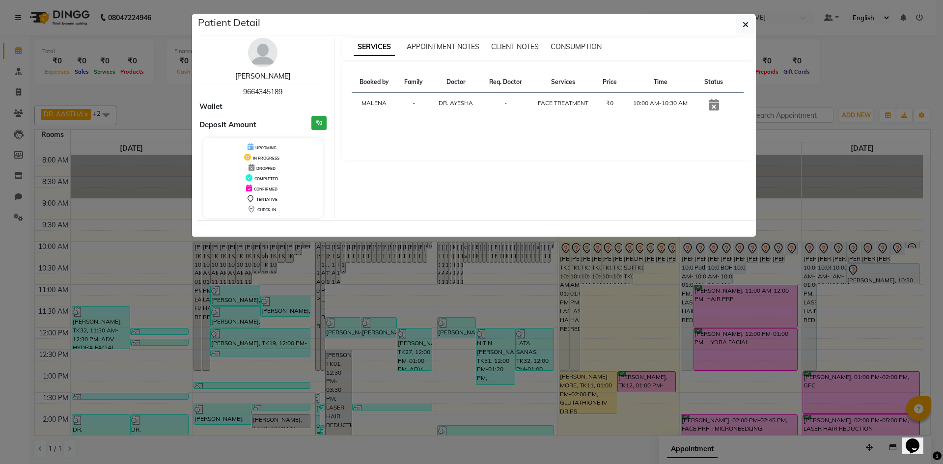
click at [259, 76] on link "[PERSON_NAME]" at bounding box center [262, 76] width 55 height 9
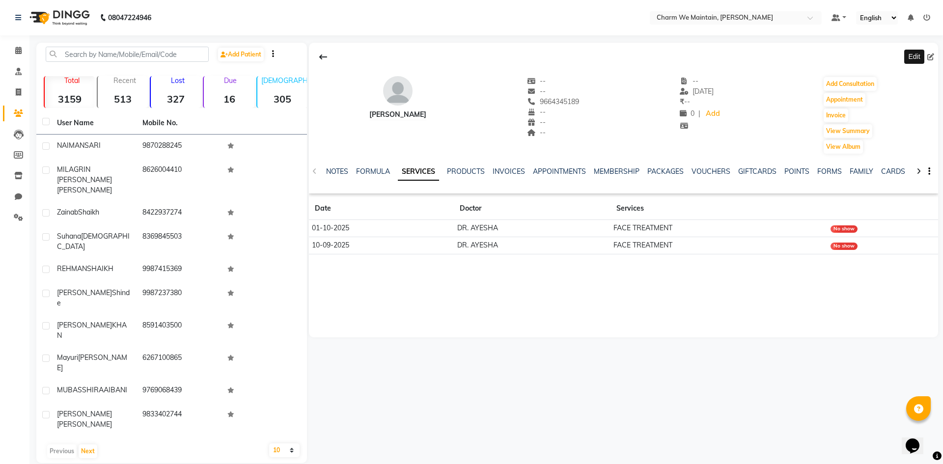
click at [932, 57] on icon at bounding box center [930, 57] width 7 height 7
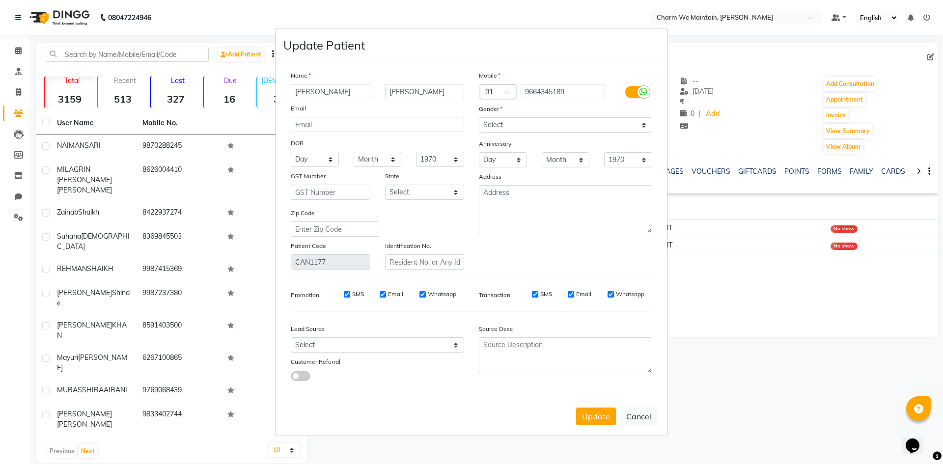
click at [328, 98] on input "[PERSON_NAME]" at bounding box center [331, 91] width 80 height 15
type input "E"
type input "ERUM"
click at [408, 91] on input "[PERSON_NAME]" at bounding box center [425, 91] width 80 height 15
type input "s"
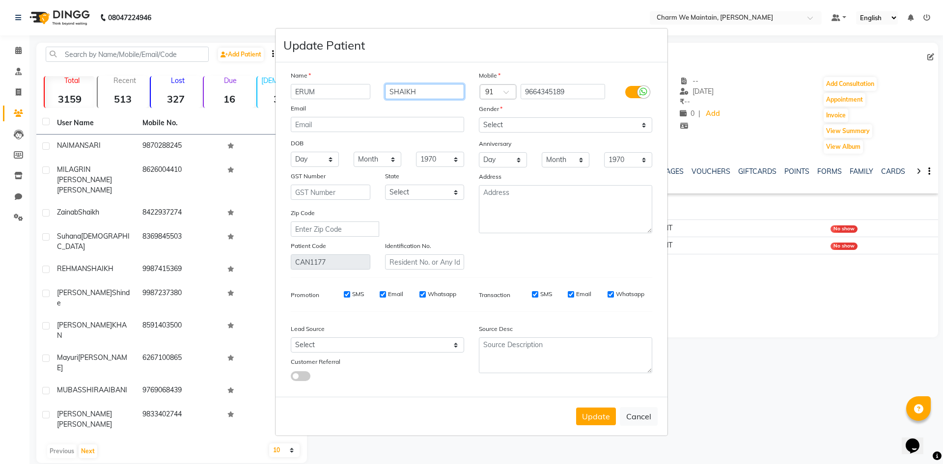
type input "SHAIKH"
drag, startPoint x: 582, startPoint y: 126, endPoint x: 577, endPoint y: 127, distance: 5.0
click at [582, 126] on select "Select [DEMOGRAPHIC_DATA] [DEMOGRAPHIC_DATA] Other Prefer Not To Say" at bounding box center [565, 124] width 173 height 15
select select "[DEMOGRAPHIC_DATA]"
click at [479, 117] on select "Select [DEMOGRAPHIC_DATA] [DEMOGRAPHIC_DATA] Other Prefer Not To Say" at bounding box center [565, 124] width 173 height 15
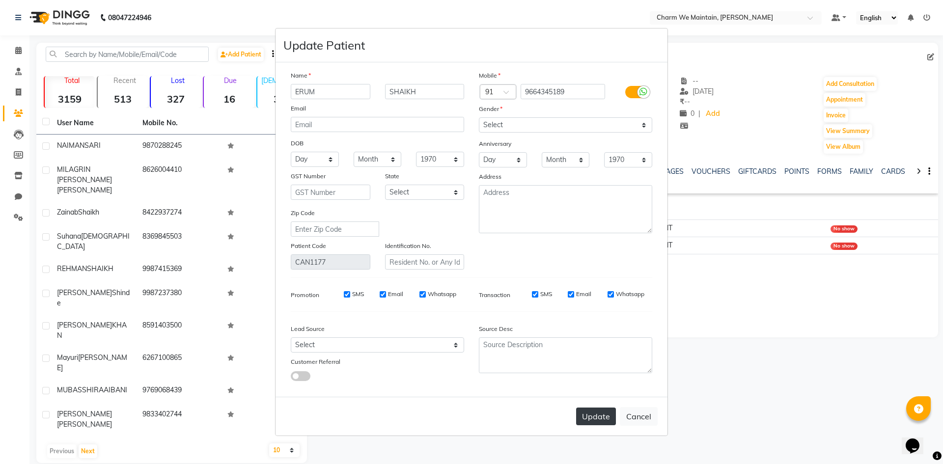
click at [607, 420] on button "Update" at bounding box center [596, 417] width 40 height 18
select select
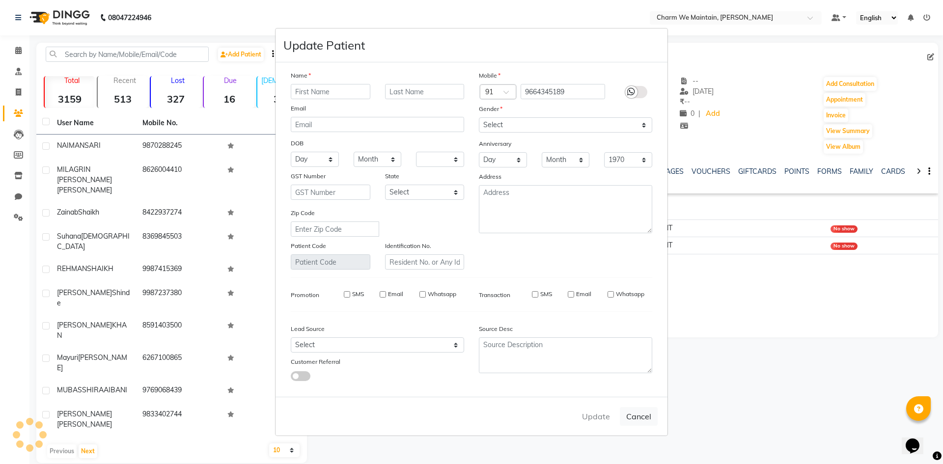
select select
checkbox input "false"
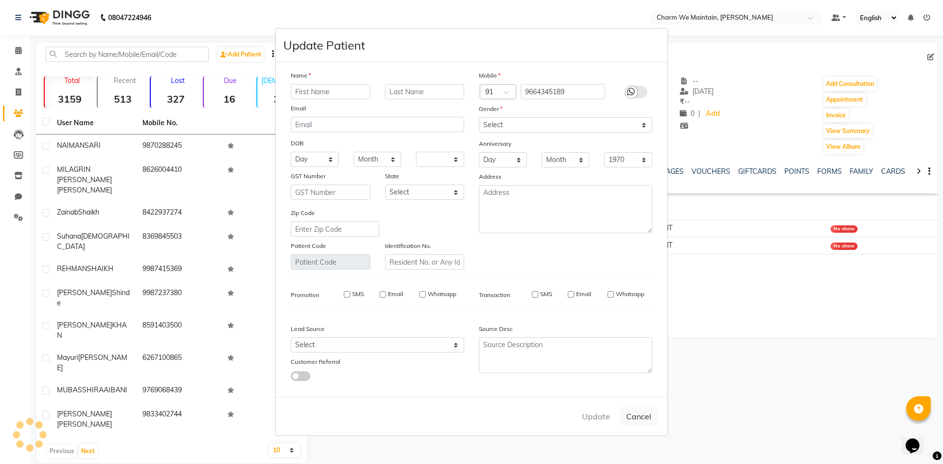
checkbox input "false"
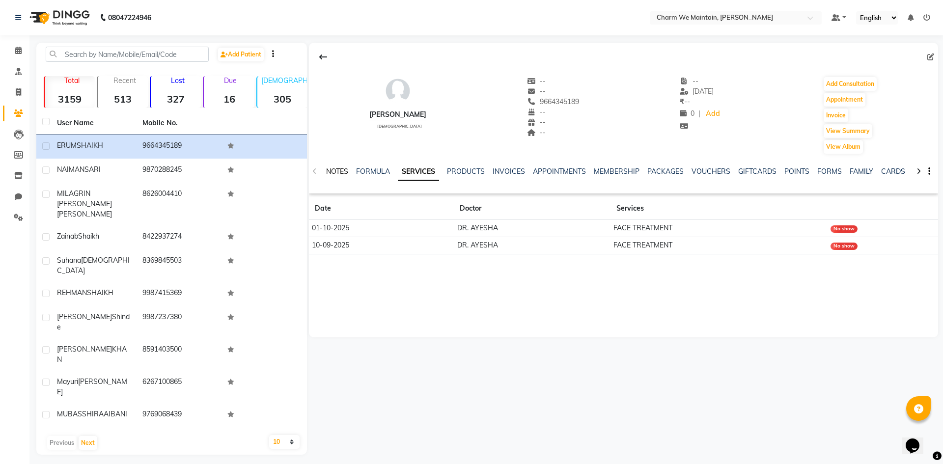
click at [333, 171] on link "NOTES" at bounding box center [337, 171] width 22 height 9
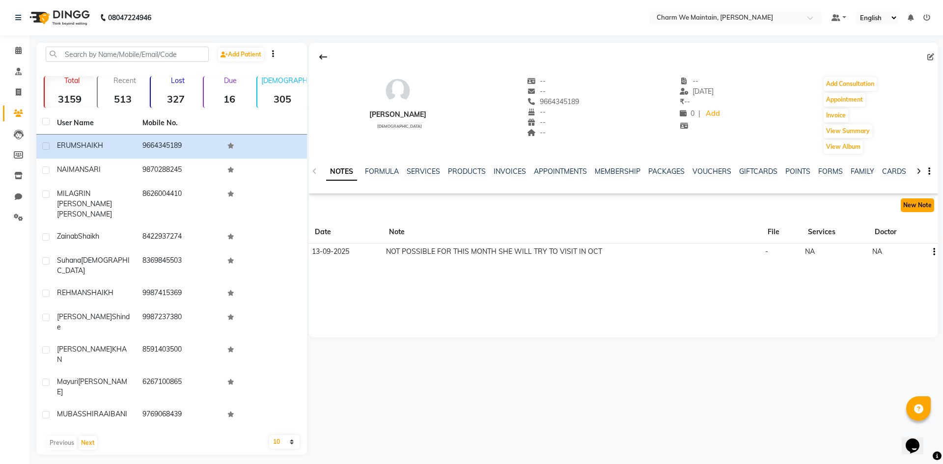
click at [916, 203] on button "New Note" at bounding box center [916, 205] width 33 height 14
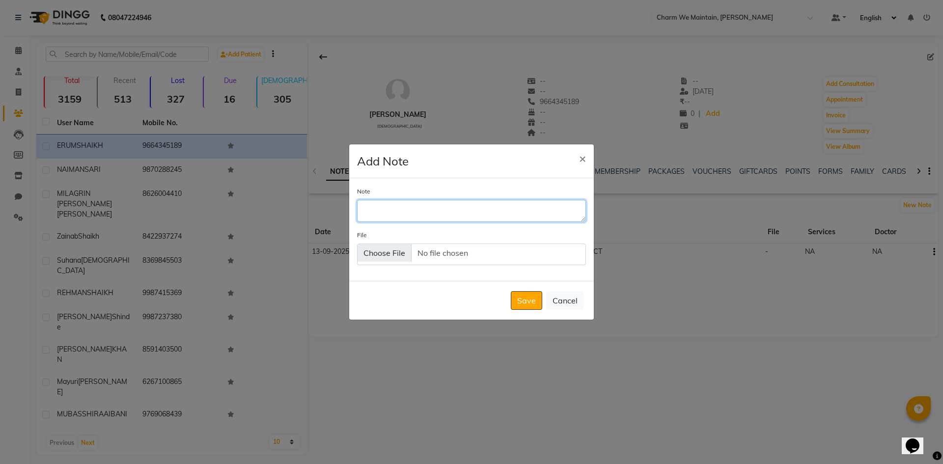
click at [458, 207] on textarea "Note" at bounding box center [471, 211] width 229 height 22
type textarea "RINGING/WHATS APP SENT"
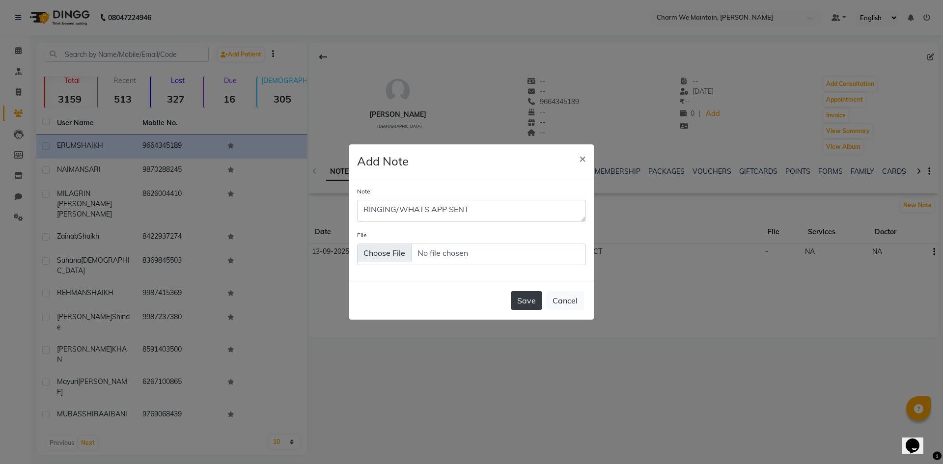
click at [529, 307] on button "Save" at bounding box center [526, 300] width 31 height 19
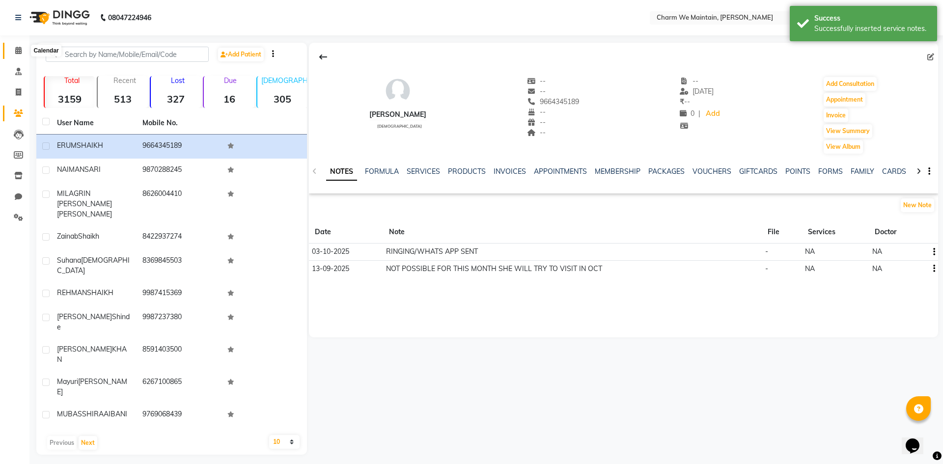
click at [16, 54] on span at bounding box center [18, 50] width 17 height 11
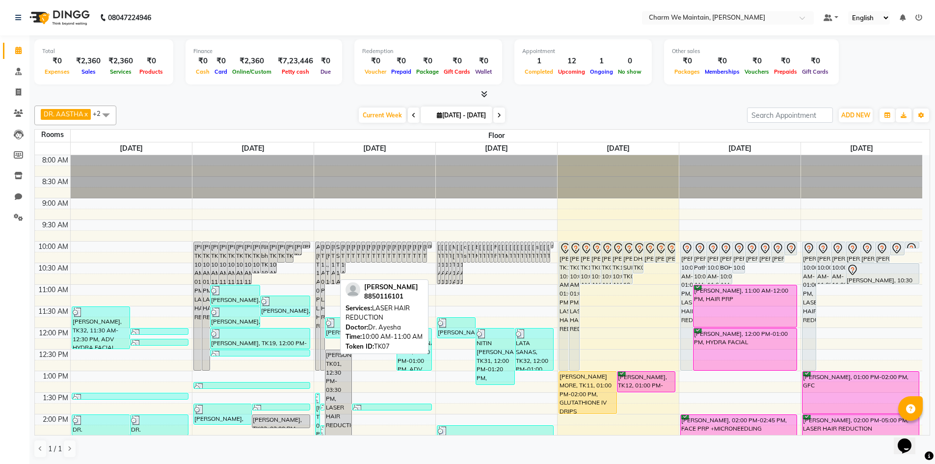
click at [331, 247] on div "[PERSON_NAME], TK07, 10:00 AM-11:00 AM, LASER HAIR REDUCTION" at bounding box center [333, 263] width 4 height 42
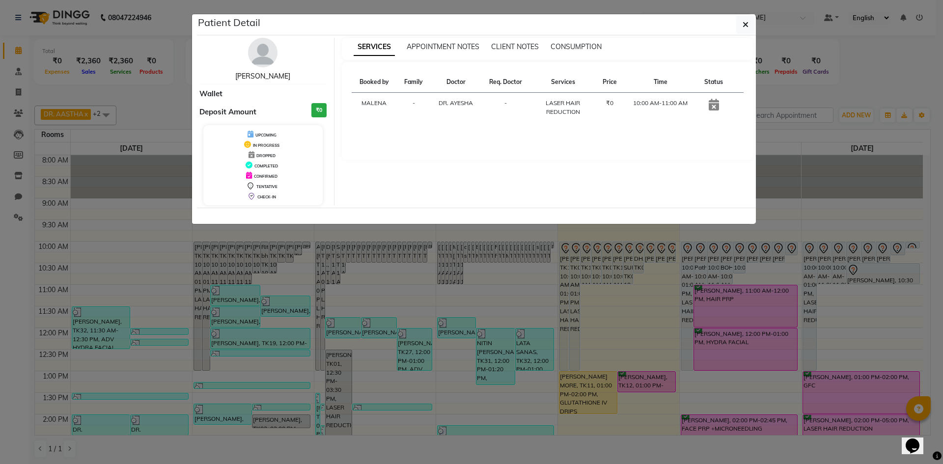
click at [246, 76] on link "[PERSON_NAME]" at bounding box center [262, 76] width 55 height 9
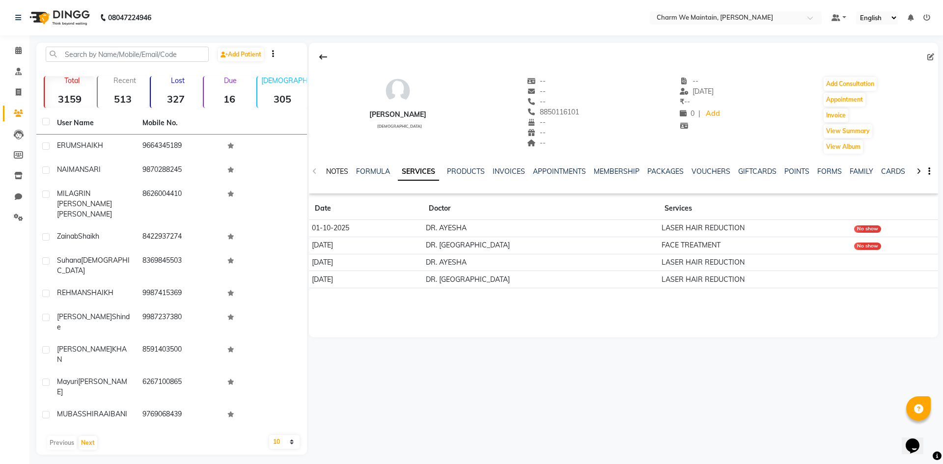
click at [338, 172] on link "NOTES" at bounding box center [337, 171] width 22 height 9
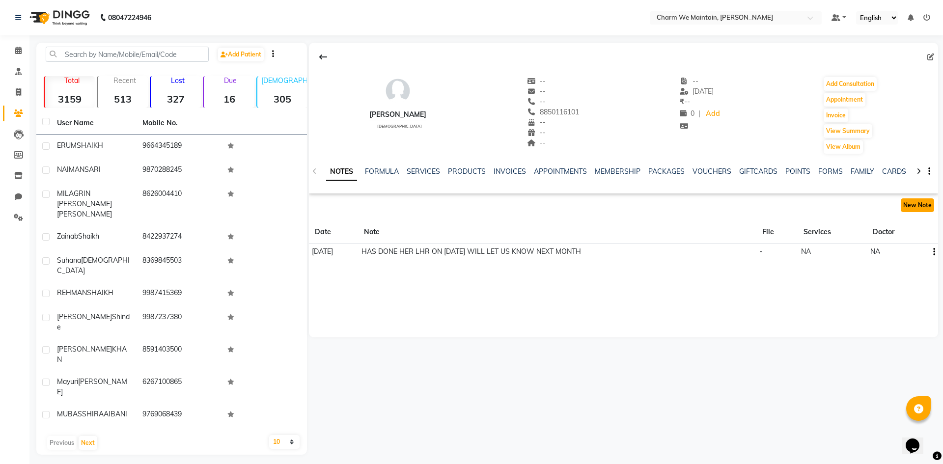
click at [912, 201] on button "New Note" at bounding box center [916, 205] width 33 height 14
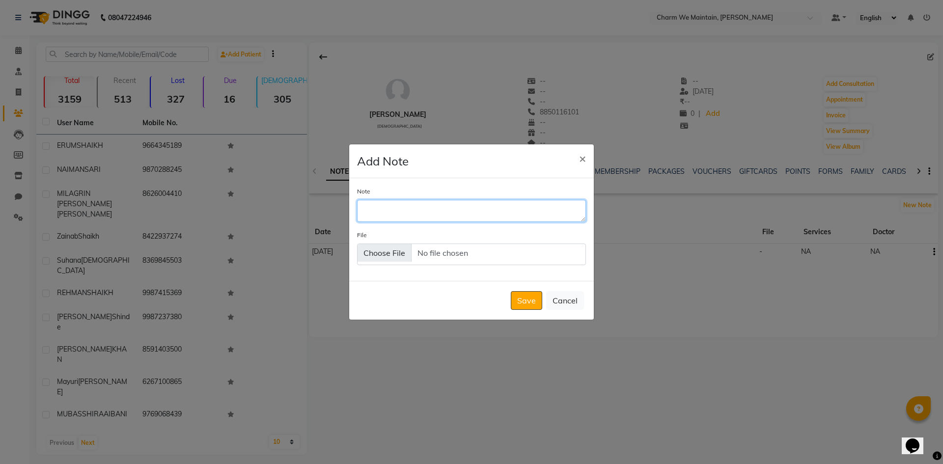
click at [491, 217] on textarea "Note" at bounding box center [471, 211] width 229 height 22
type textarea "RINGING/WHATS APP SENT"
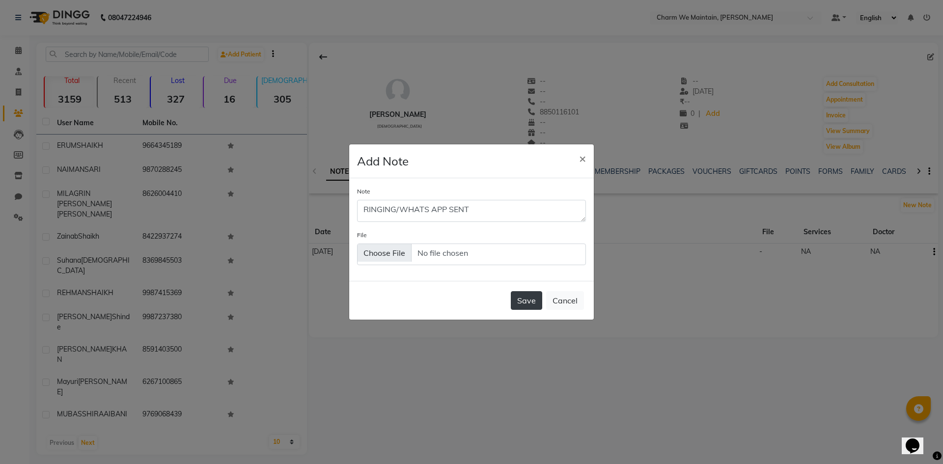
click at [533, 299] on button "Save" at bounding box center [526, 300] width 31 height 19
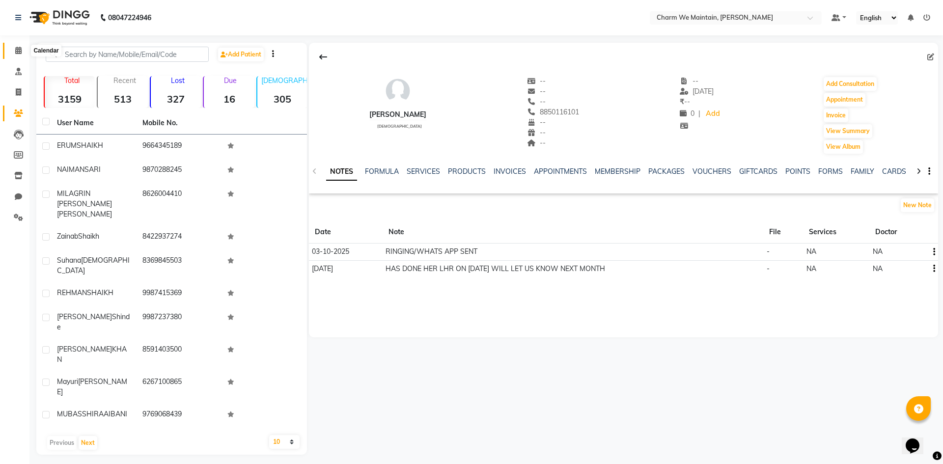
click at [21, 50] on icon at bounding box center [18, 50] width 6 height 7
